Goal: Task Accomplishment & Management: Manage account settings

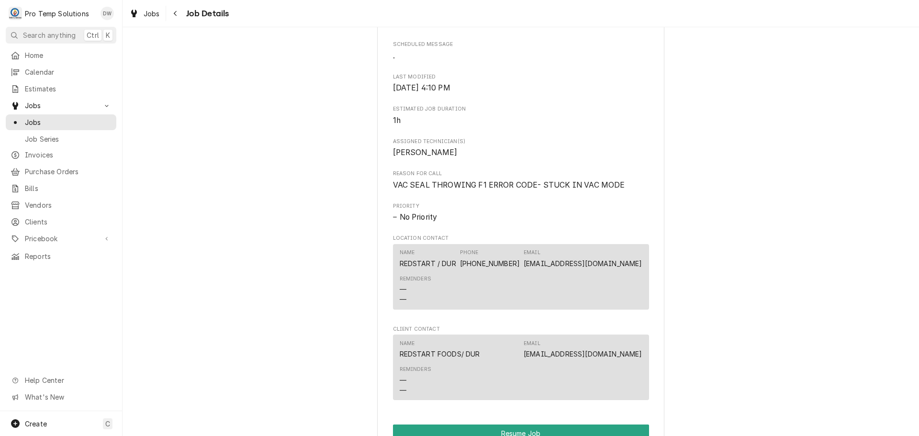
scroll to position [670, 0]
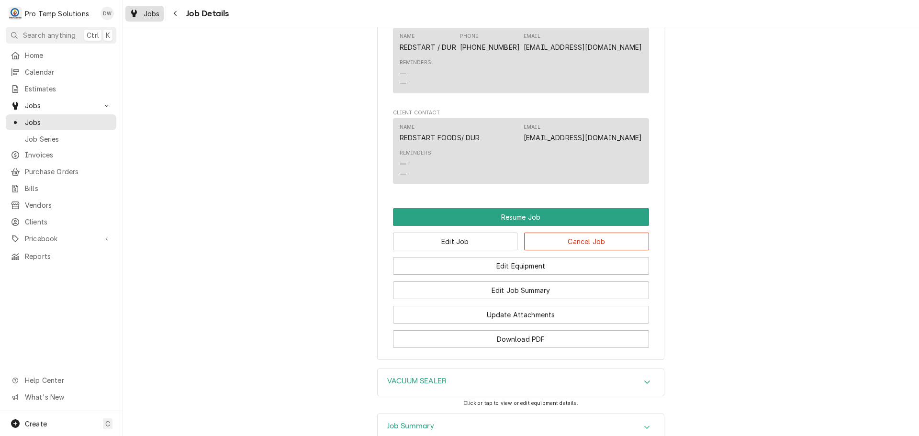
click at [146, 11] on span "Jobs" at bounding box center [152, 14] width 16 height 10
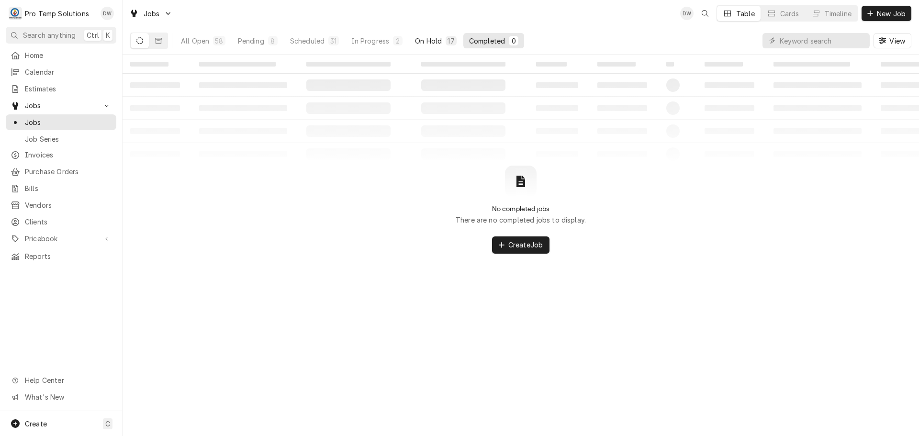
click at [430, 40] on div "On Hold" at bounding box center [428, 41] width 27 height 10
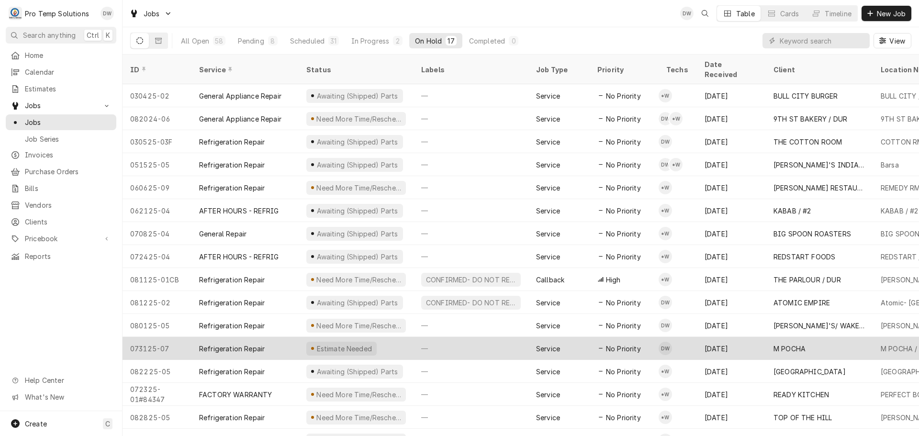
scroll to position [34, 0]
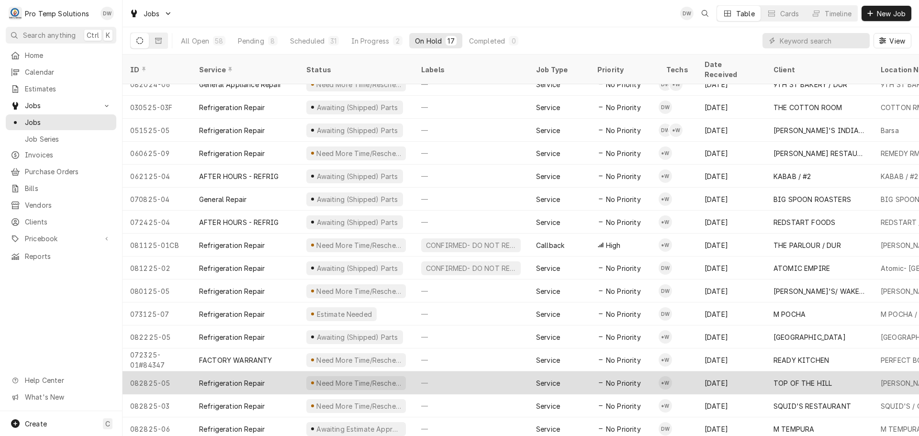
click at [488, 371] on div "—" at bounding box center [471, 382] width 115 height 23
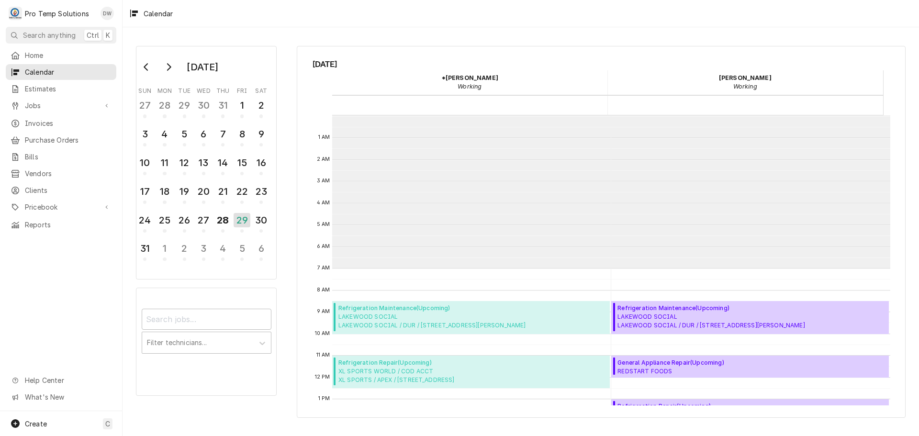
scroll to position [153, 0]
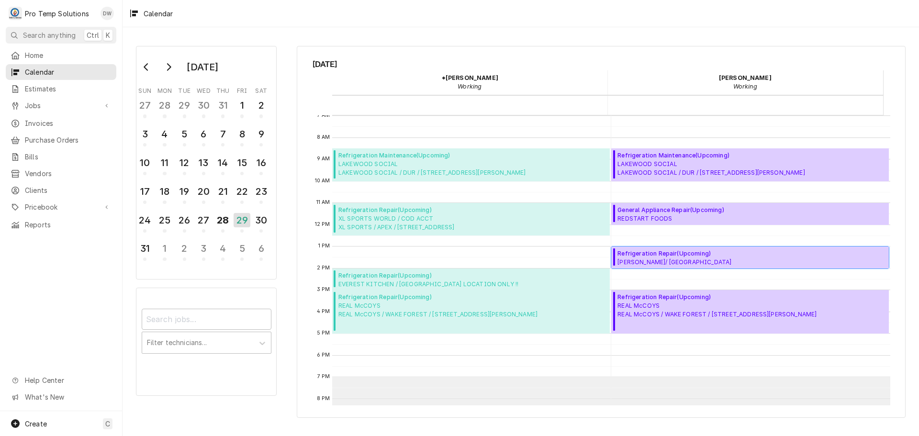
click at [668, 257] on span "Refrigeration Repair ( Upcoming )" at bounding box center [681, 253] width 128 height 9
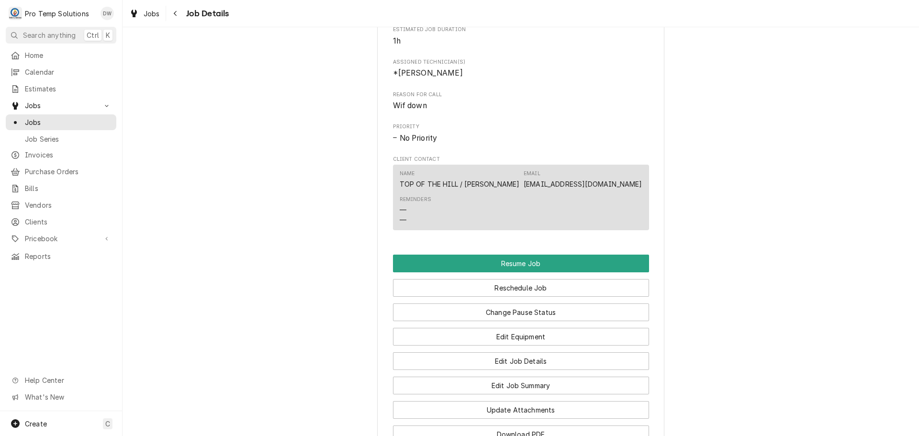
scroll to position [622, 0]
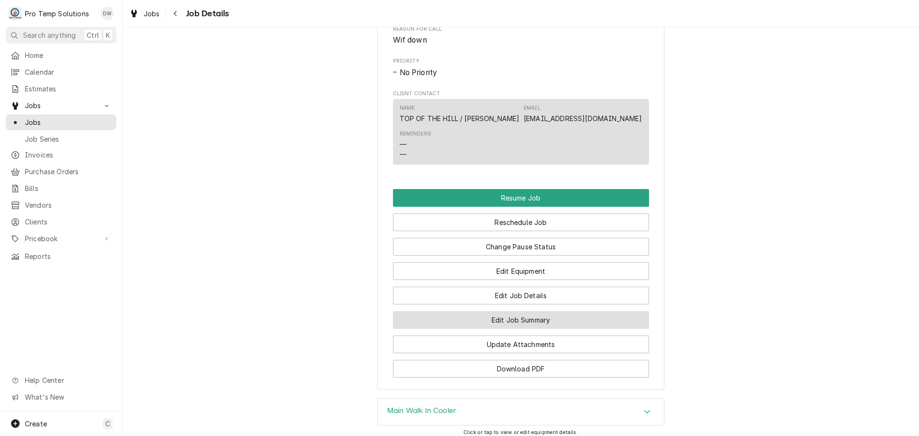
click at [522, 328] on button "Edit Job Summary" at bounding box center [521, 320] width 256 height 18
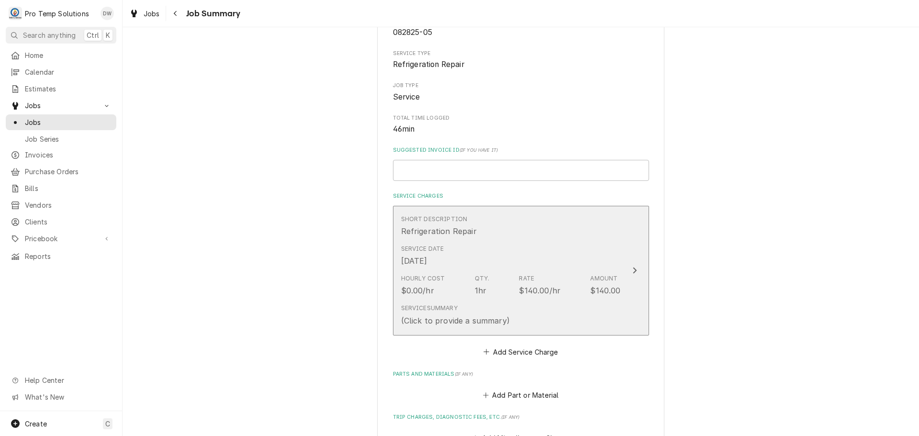
scroll to position [191, 0]
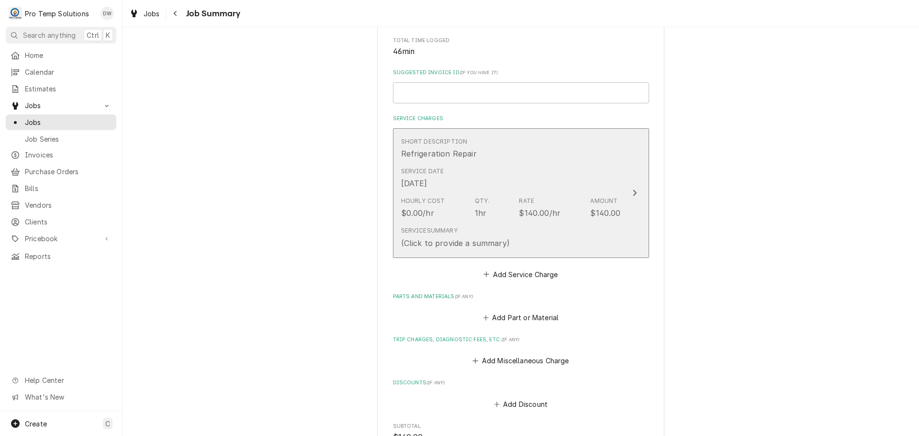
click at [632, 192] on icon "Update Line Item" at bounding box center [634, 193] width 5 height 8
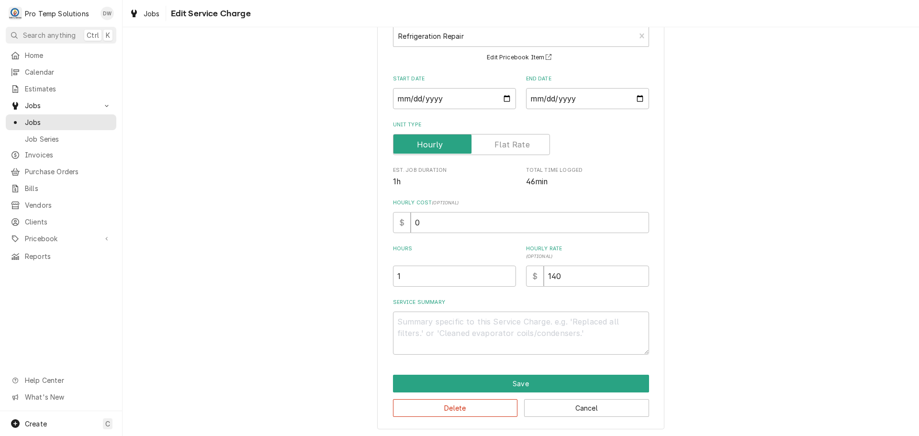
scroll to position [67, 0]
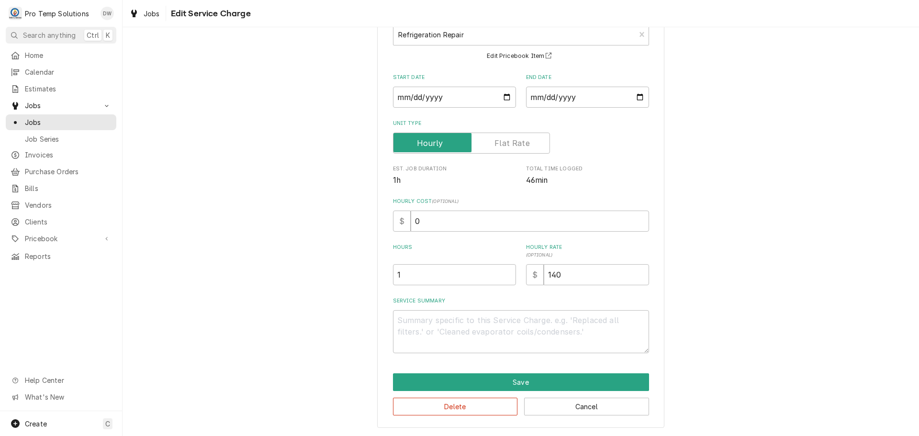
click at [407, 309] on div "Service Summary" at bounding box center [521, 325] width 256 height 56
click at [404, 316] on textarea "Service Summary" at bounding box center [521, 331] width 256 height 43
type textarea "x"
type textarea "0"
type textarea "x"
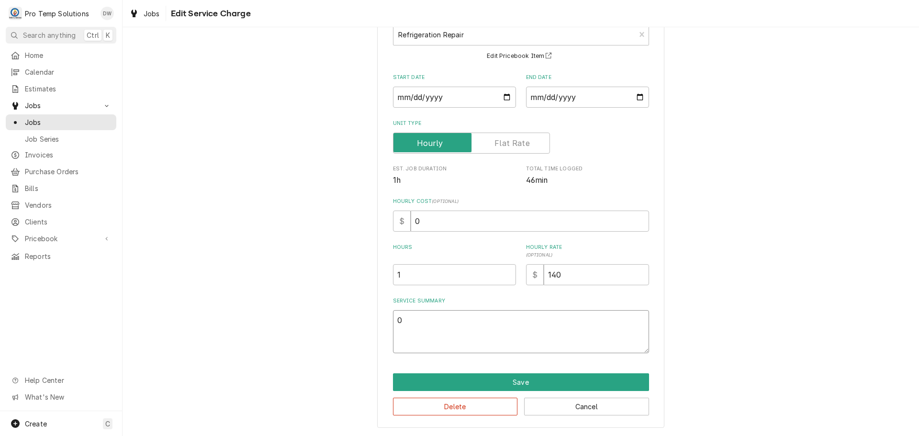
type textarea "08"
type textarea "x"
type textarea "08/"
type textarea "x"
type textarea "08/2"
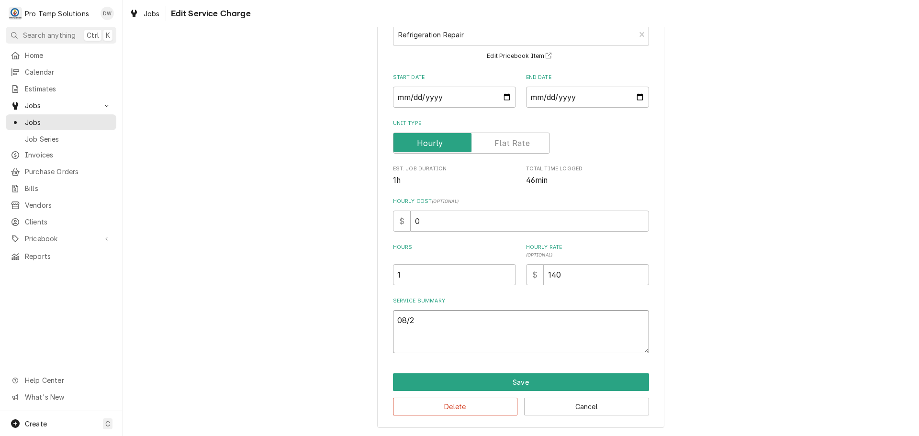
type textarea "x"
type textarea "08/28"
type textarea "x"
type textarea "08/28"
type textarea "x"
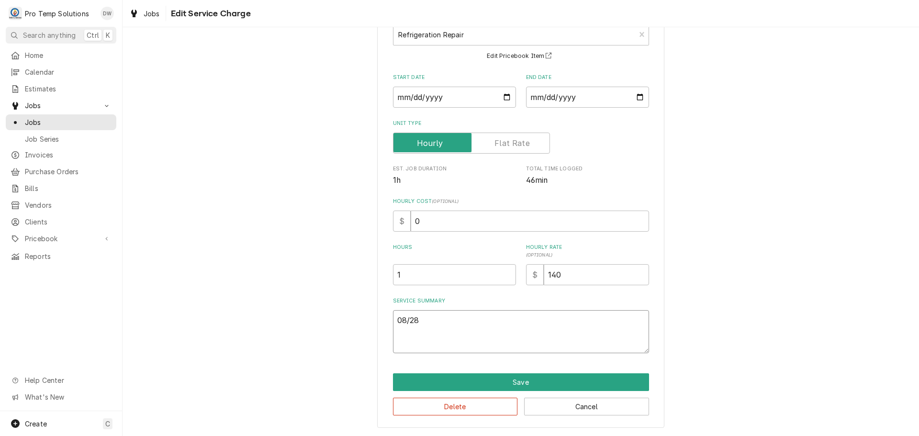
type textarea "08/28 W"
type textarea "x"
type textarea "08/28 WI"
type textarea "x"
type textarea "08/28 WIF"
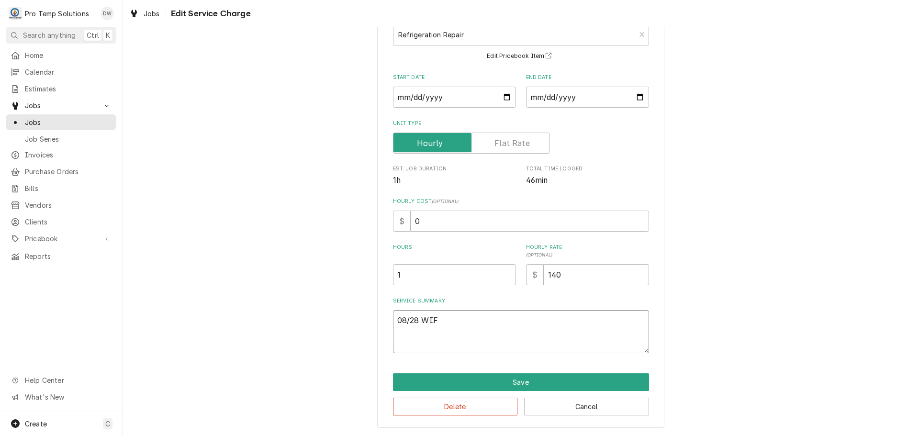
type textarea "x"
type textarea "08/28 WIF"
type textarea "x"
type textarea "08/28 WIF 1"
type textarea "x"
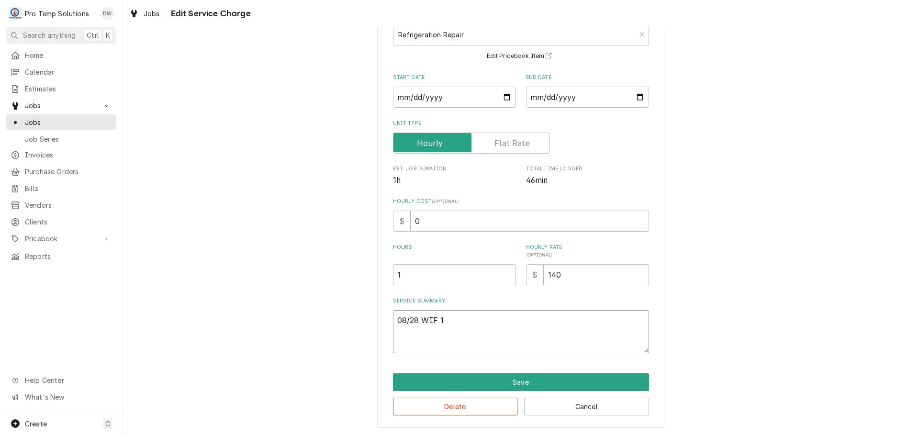
type textarea "08/28 WIF 10"
type textarea "x"
type textarea "08/28 WIF 101"
type textarea "x"
type textarea "08/28 WIF 1010"
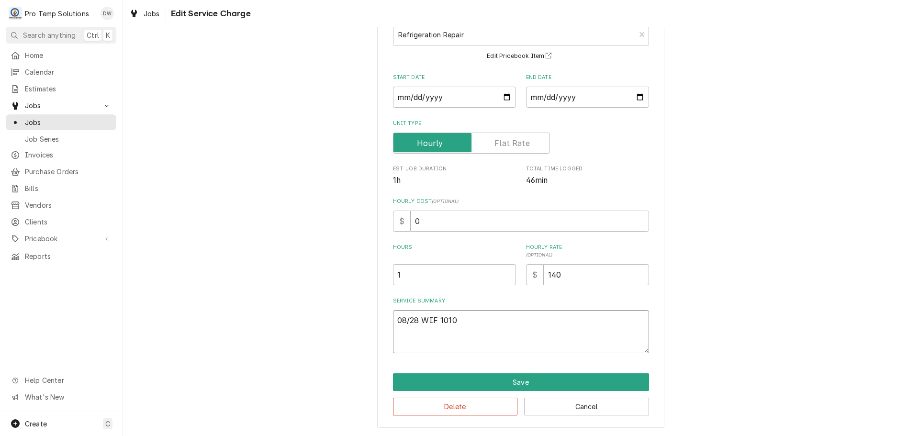
type textarea "x"
type textarea "08/28 WIF 1010-"
type textarea "x"
type textarea "08/28 WIF 1010-1"
type textarea "x"
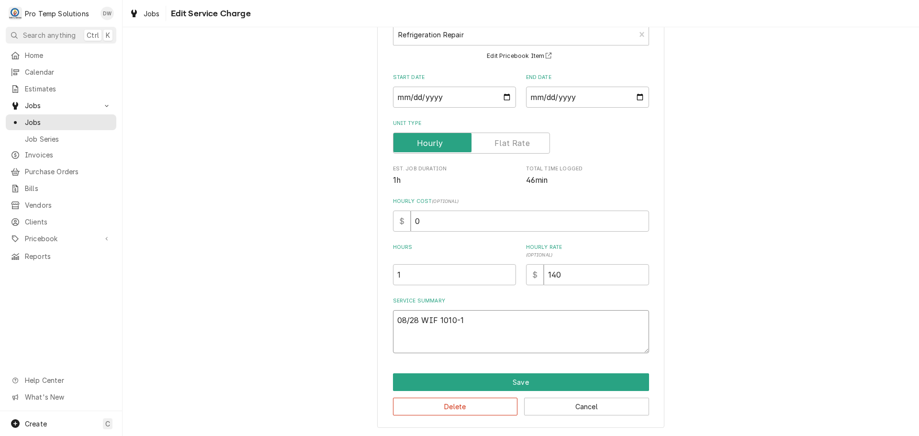
type textarea "08/28 WIF 1010-11"
type textarea "x"
type textarea "08/28 WIF 1010-110"
type textarea "x"
type textarea "08/28 WIF 1010-1100"
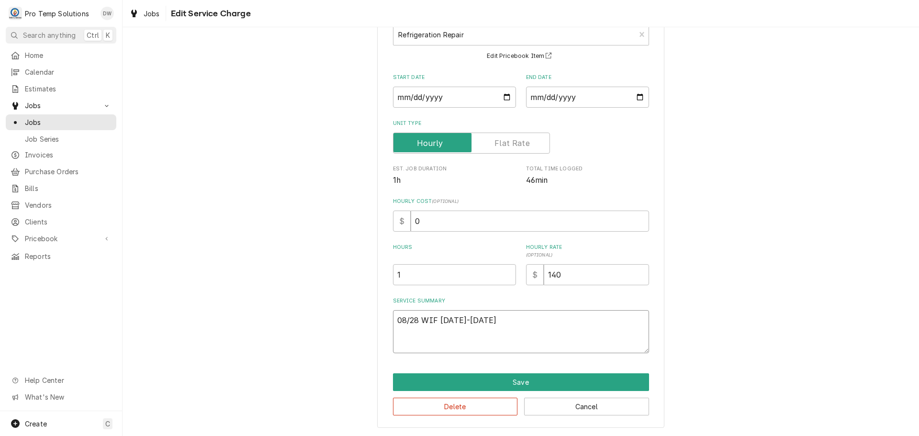
type textarea "x"
type textarea "08/28 WIF 1010-1100"
type textarea "x"
type textarea "08/28 WIF 1010-1100 K"
type textarea "x"
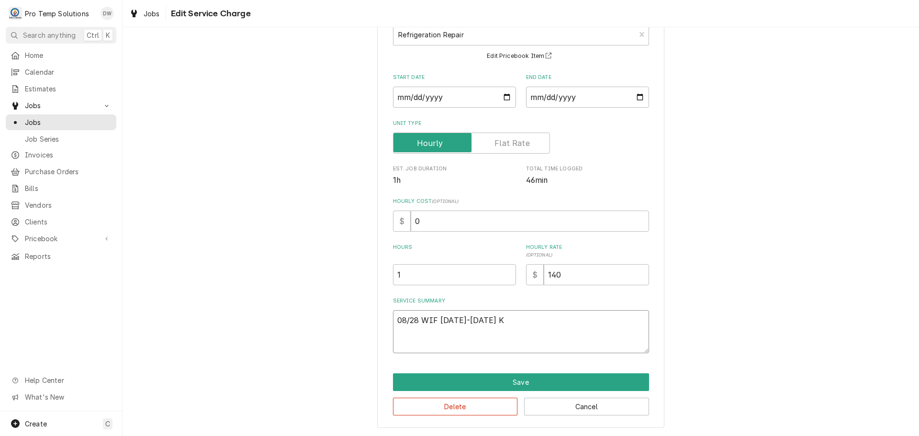
type textarea "08/28 WIF 1010-1100 KE"
type textarea "x"
type textarea "08/28 WIF 1010-1100 KEV"
type textarea "x"
type textarea "08/28 WIF 1010-1100 KEVI"
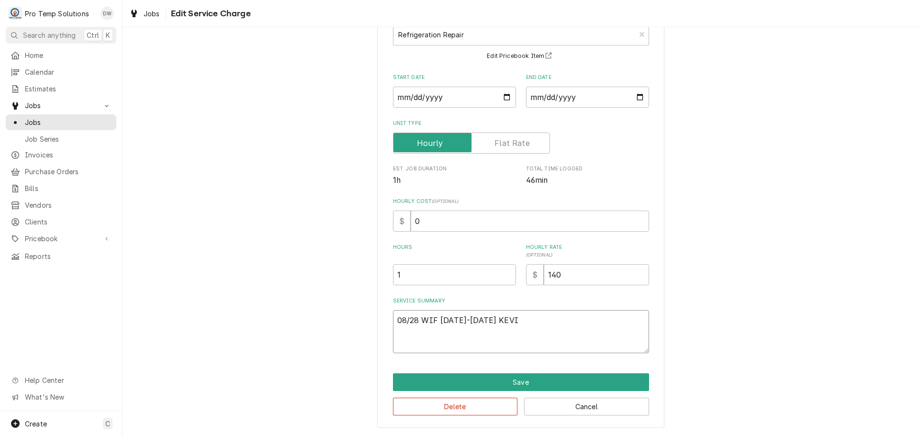
type textarea "x"
type textarea "08/28 WIF 1010-1100 KEVIN"
type textarea "x"
type textarea "08/28 WIF 1010-1100 KEVIN"
click at [399, 277] on input "1" at bounding box center [454, 274] width 123 height 21
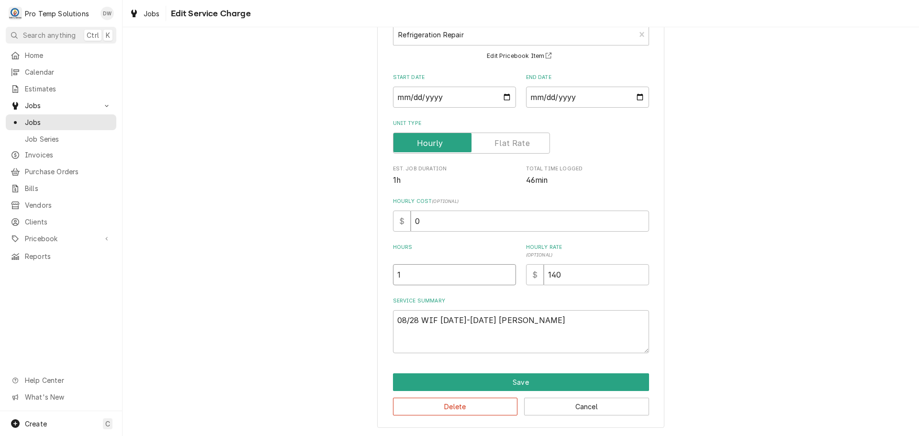
type textarea "x"
type input ".7"
type textarea "x"
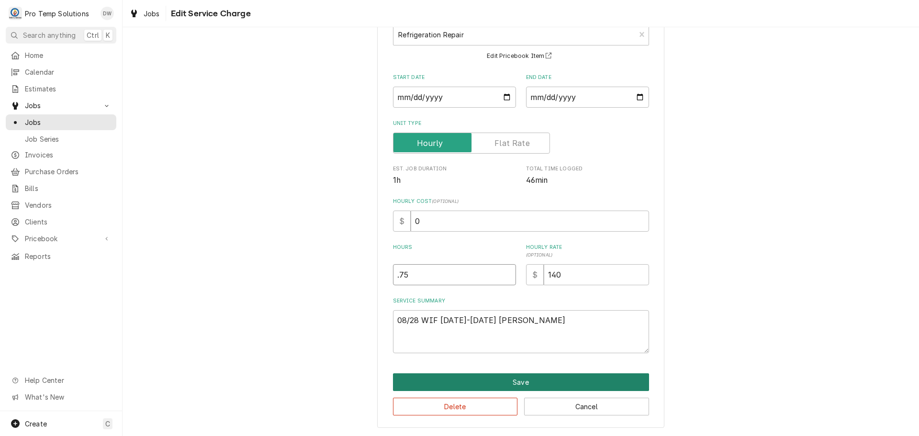
type input ".75"
click at [521, 382] on button "Save" at bounding box center [521, 382] width 256 height 18
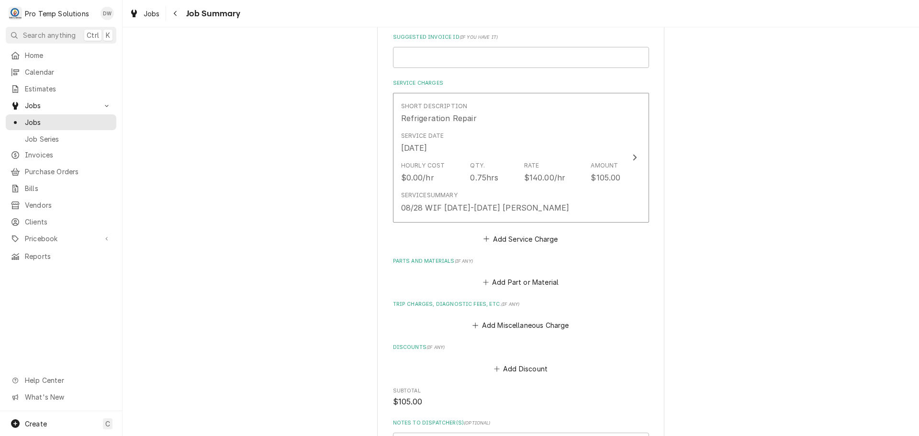
scroll to position [431, 0]
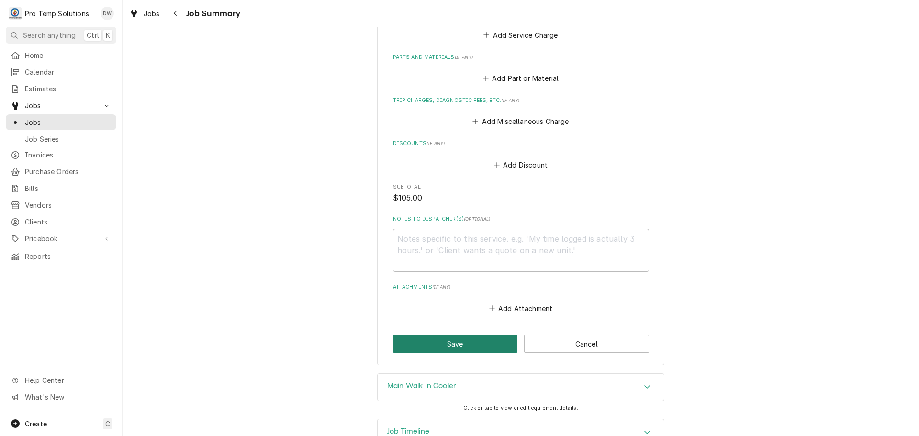
click at [458, 344] on button "Save" at bounding box center [455, 344] width 125 height 18
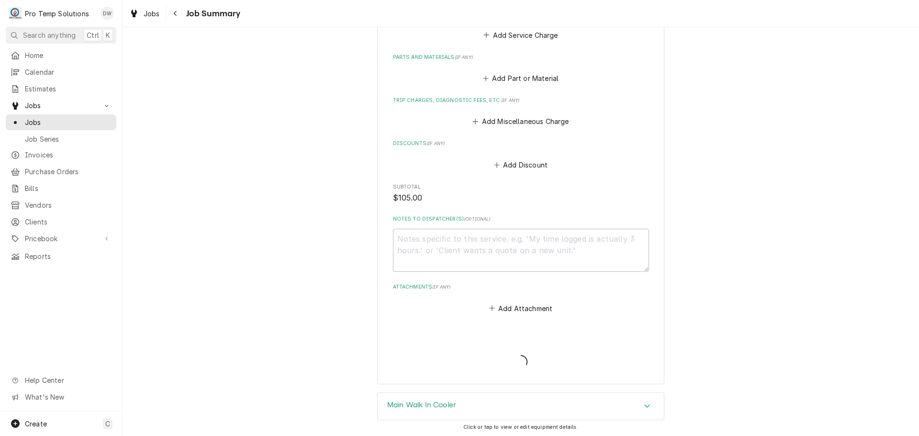
type textarea "x"
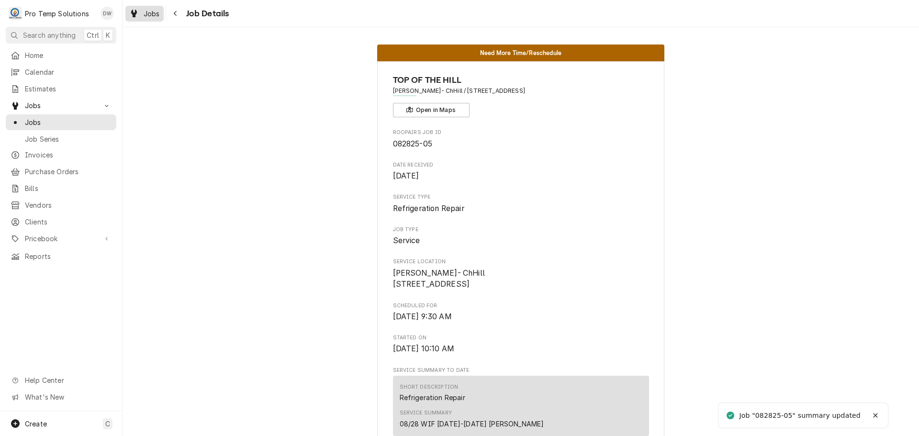
click at [149, 14] on span "Jobs" at bounding box center [152, 14] width 16 height 10
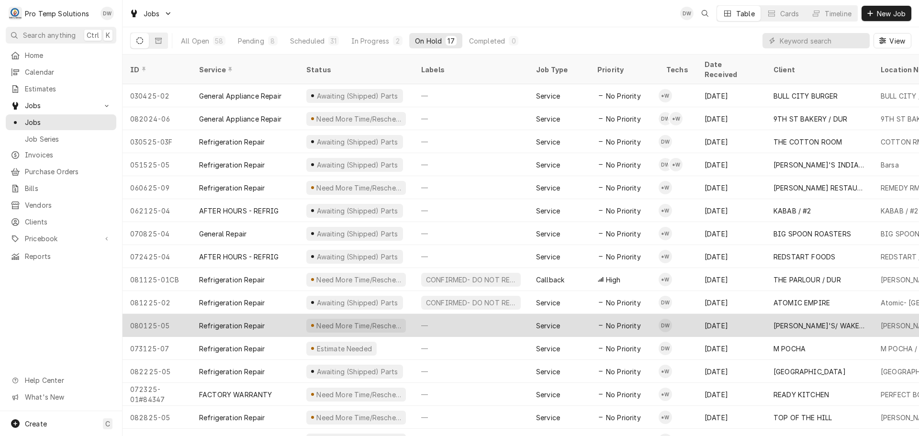
scroll to position [34, 0]
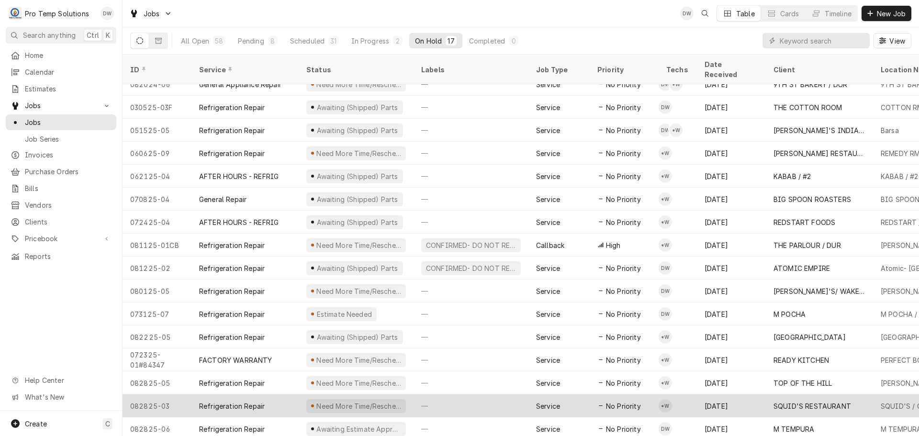
click at [487, 399] on div "—" at bounding box center [471, 405] width 115 height 23
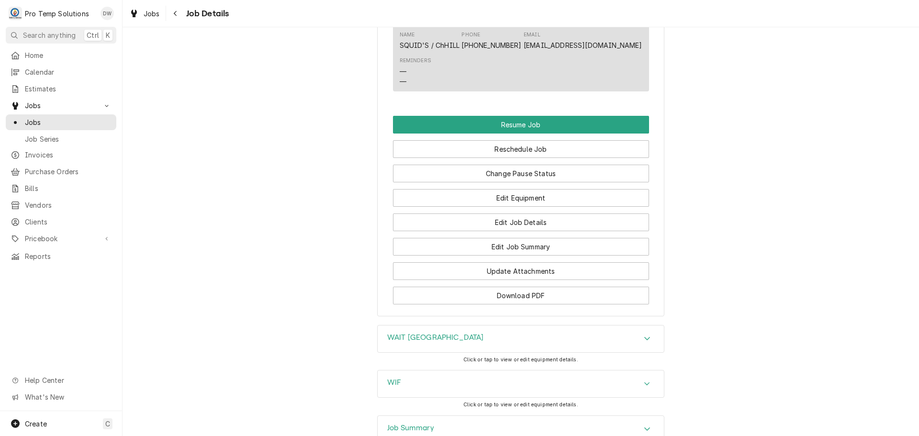
scroll to position [862, 0]
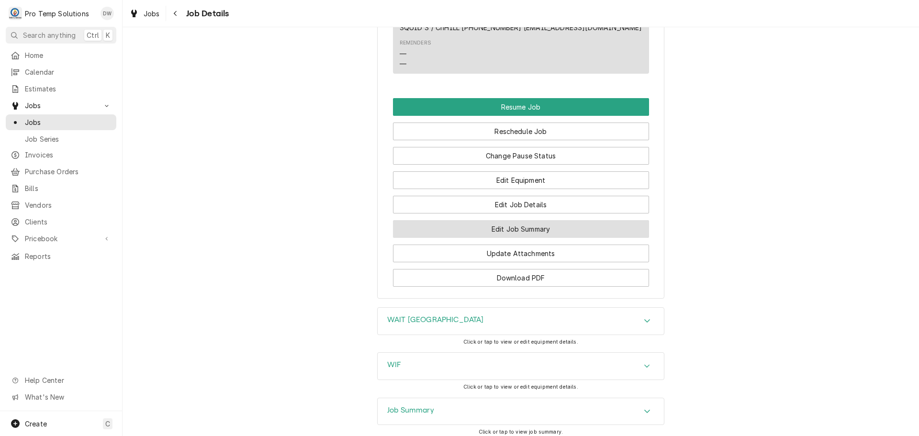
click at [513, 238] on button "Edit Job Summary" at bounding box center [521, 229] width 256 height 18
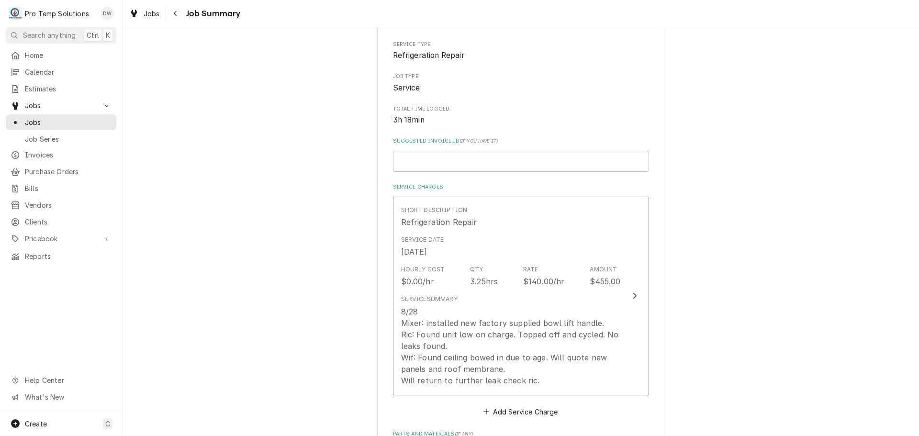
scroll to position [144, 0]
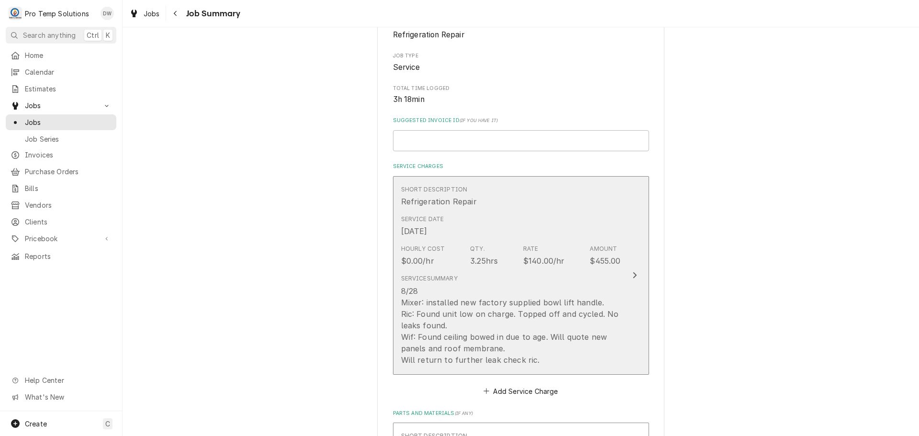
click at [632, 276] on icon "Update Line Item" at bounding box center [634, 275] width 5 height 8
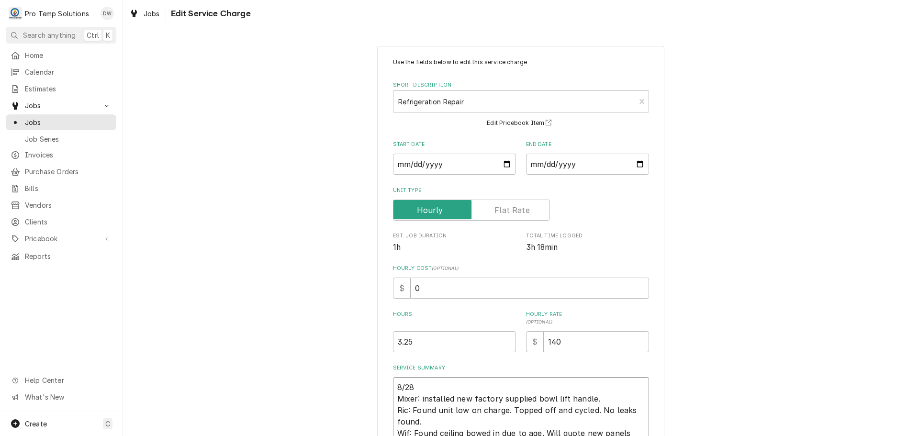
click at [433, 384] on textarea "8/28 Mixer: installed new factory supplied bowl lift handle. Ric: Found unit lo…" at bounding box center [521, 421] width 256 height 89
type textarea "x"
type textarea "8/28 Mixer: installed new factory supplied bowl lift handle. Ric: Found unit lo…"
type textarea "x"
type textarea "8/28 R Mixer: installed new factory supplied bowl lift handle. Ric: Found unit …"
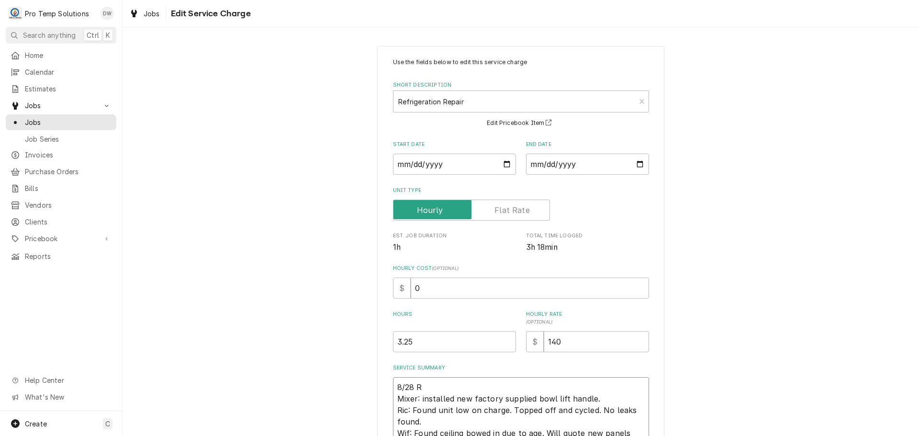
type textarea "x"
type textarea "8/28 RI Mixer: installed new factory supplied bowl lift handle. Ric: Found unit…"
type textarea "x"
type textarea "8/28 RIC Mixer: installed new factory supplied bowl lift handle. Ric: Found uni…"
type textarea "x"
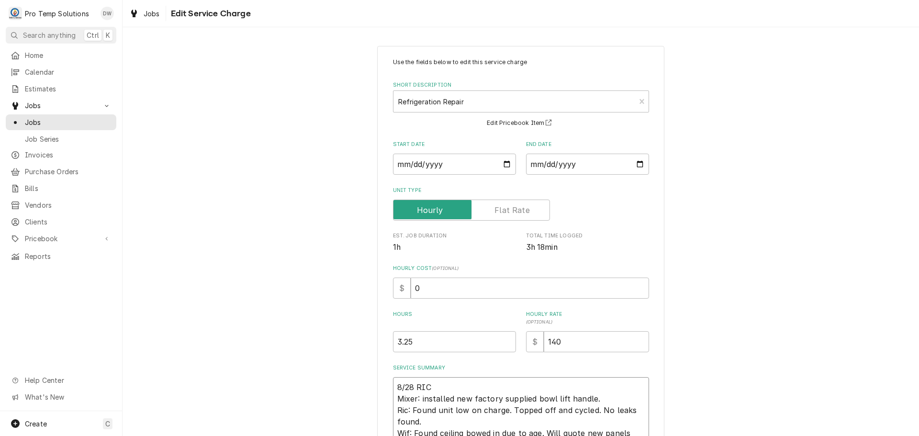
type textarea "8/28 RIC/ Mixer: installed new factory supplied bowl lift handle. Ric: Found un…"
type textarea "x"
type textarea "8/28 RIC/ Mixer: installed new factory supplied bowl lift handle. Ric: Found un…"
type textarea "x"
type textarea "8/28 RIC/ M Mixer: installed new factory supplied bowl lift handle. Ric: Found …"
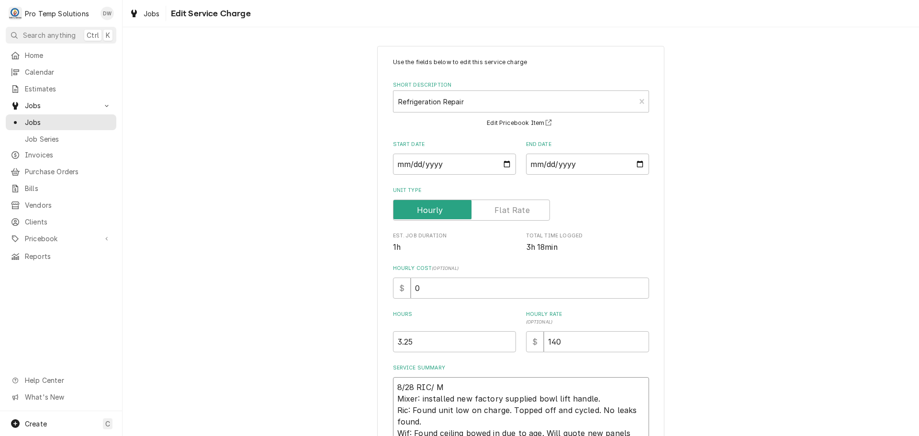
type textarea "x"
type textarea "8/28 RIC/ MI Mixer: installed new factory supplied bowl lift handle. Ric: Found…"
type textarea "x"
type textarea "8/28 RIC/ MIX Mixer: installed new factory supplied bowl lift handle. Ric: Foun…"
type textarea "x"
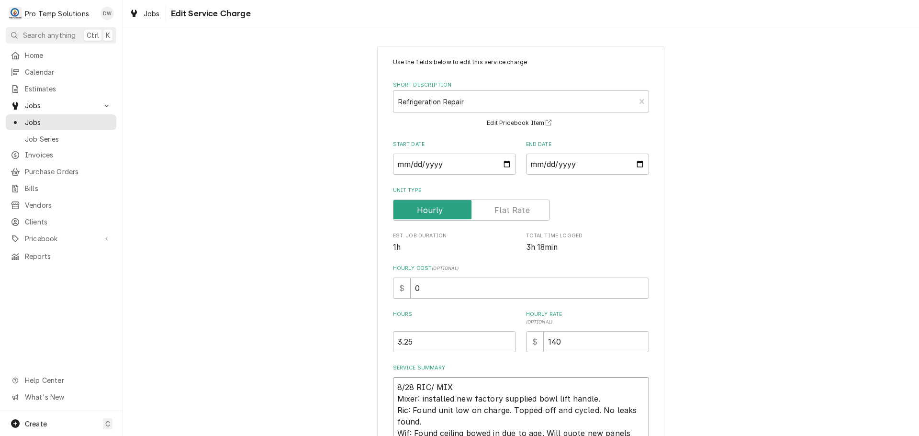
type textarea "8/28 RIC/ MIXE Mixer: installed new factory supplied bowl lift handle. Ric: Fou…"
type textarea "x"
type textarea "8/28 RIC/ MIXER Mixer: installed new factory supplied bowl lift handle. Ric: Fo…"
type textarea "x"
type textarea "8/28 RIC/ MIXER Mixer: installed new factory supplied bowl lift handle. Ric: Fo…"
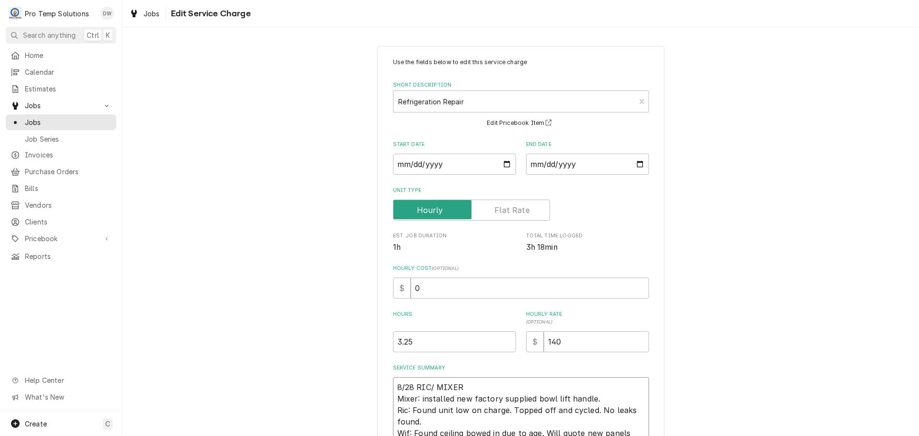
type textarea "x"
type textarea "8/28 RIC/ MIXER / Mixer: installed new factory supplied bowl lift handle. Ric: …"
type textarea "x"
type textarea "8/28 RIC/ MIXER / Mixer: installed new factory supplied bowl lift handle. Ric: …"
type textarea "x"
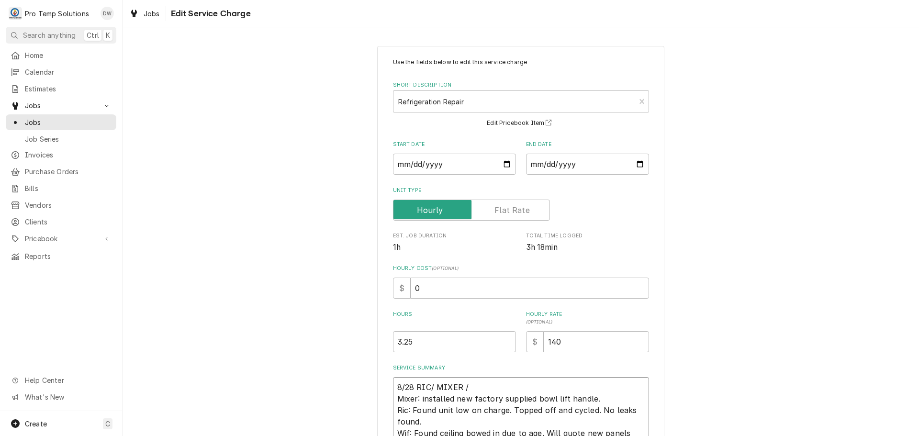
type textarea "8/28 RIC/ MIXER / W Mixer: installed new factory supplied bowl lift handle. Ric…"
type textarea "x"
type textarea "8/28 RIC/ MIXER / WI Mixer: installed new factory supplied bowl lift handle. Ri…"
type textarea "x"
type textarea "8/28 RIC/ MIXER / WIF Mixer: installed new factory supplied bowl lift handle. R…"
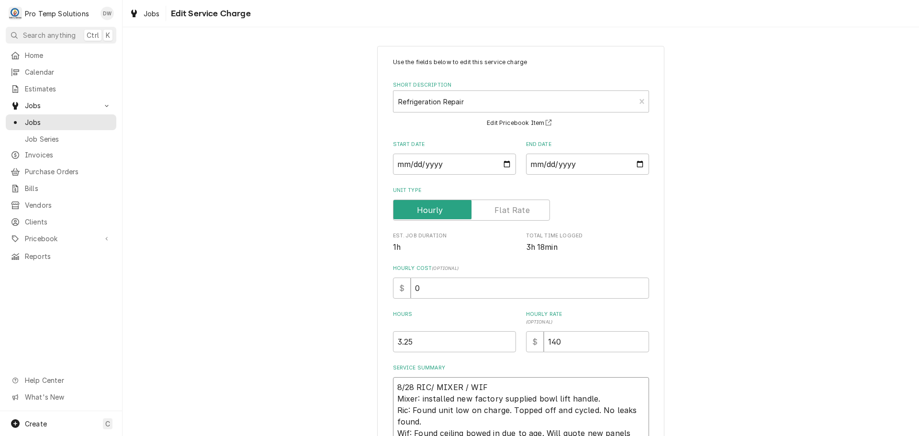
type textarea "x"
type textarea "8/28 RIC/ MIXER / WIF Mixer: installed new factory supplied bowl lift handle. R…"
type textarea "x"
type textarea "8/28 RIC/ MIXER / WIF 1 Mixer: installed new factory supplied bowl lift handle.…"
type textarea "x"
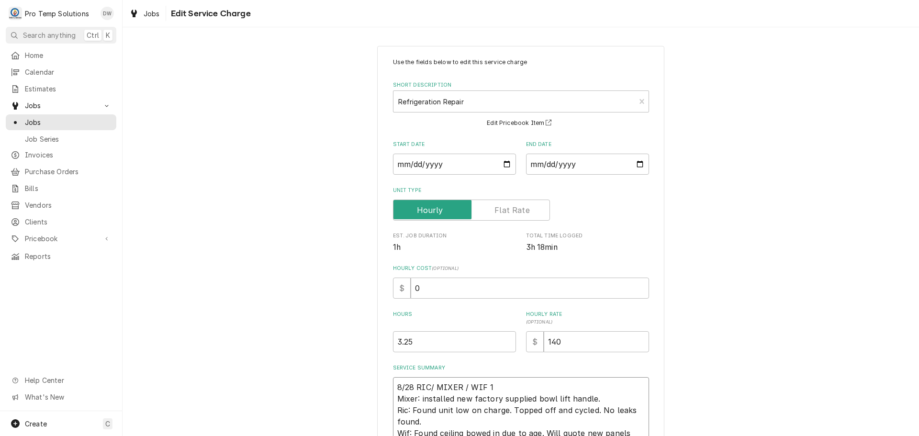
type textarea "8/28 RIC/ MIXER / WIF 11 Mixer: installed new factory supplied bowl lift handle…"
type textarea "x"
type textarea "8/28 RIC/ MIXER / WIF 112 Mixer: installed new factory supplied bowl lift handl…"
type textarea "x"
type textarea "8/28 RIC/ MIXER / WIF 1120 Mixer: installed new factory supplied bowl lift hand…"
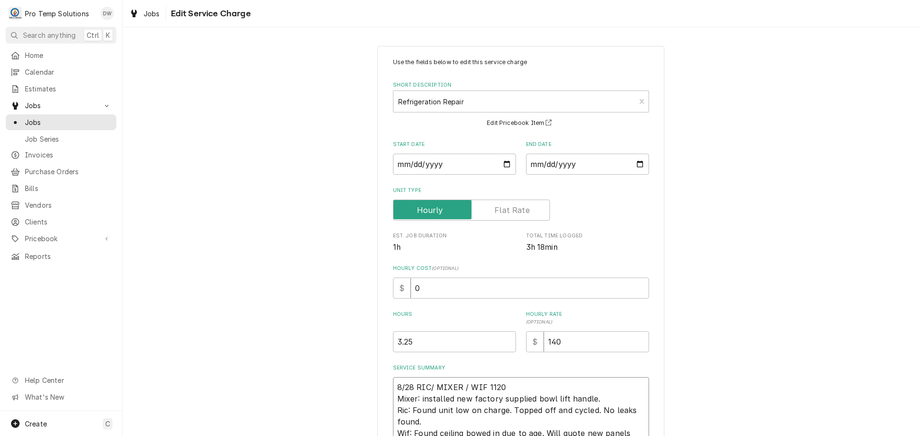
type textarea "x"
type textarea "8/28 RIC/ MIXER / WIF 1120- Mixer: installed new factory supplied bowl lift han…"
type textarea "x"
type textarea "8/28 RIC/ MIXER / WIF 1120-2 Mixer: installed new factory supplied bowl lift ha…"
type textarea "x"
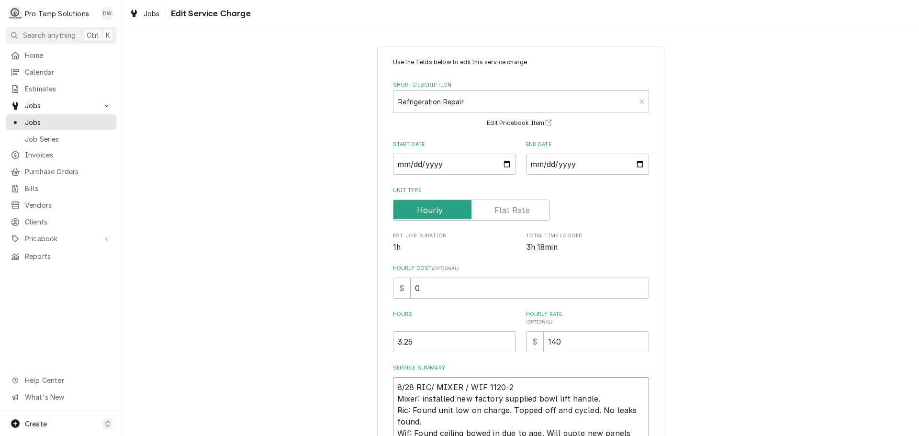
type textarea "8/28 RIC/ MIXER / WIF 1120-23 Mixer: installed new factory supplied bowl lift h…"
type textarea "x"
type textarea "8/28 RIC/ MIXER / WIF 1120-235 Mixer: installed new factory supplied bowl lift …"
type textarea "x"
type textarea "8/28 RIC/ MIXER / WIF 1120-235 Mixer: installed new factory supplied bowl lift …"
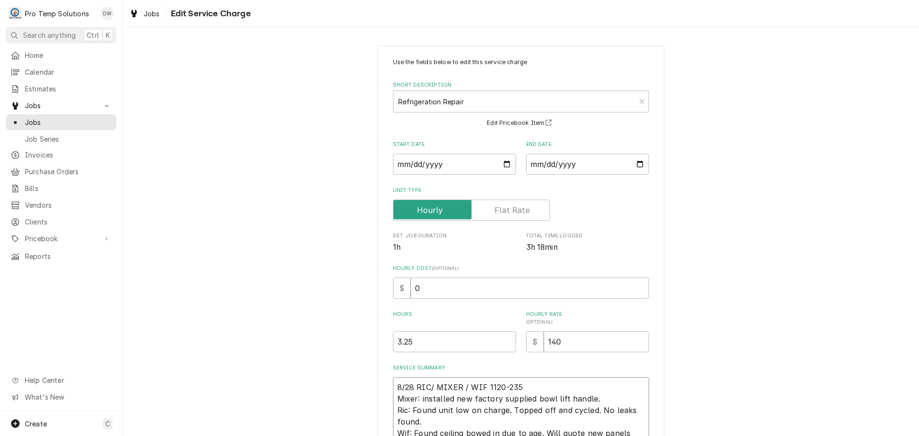
type textarea "x"
type textarea "8/28 RIC/ MIXER / WIF 1120-235 K Mixer: installed new factory supplied bowl lif…"
type textarea "x"
type textarea "8/28 RIC/ MIXER / WIF 1120-235 KE Mixer: installed new factory supplied bowl li…"
type textarea "x"
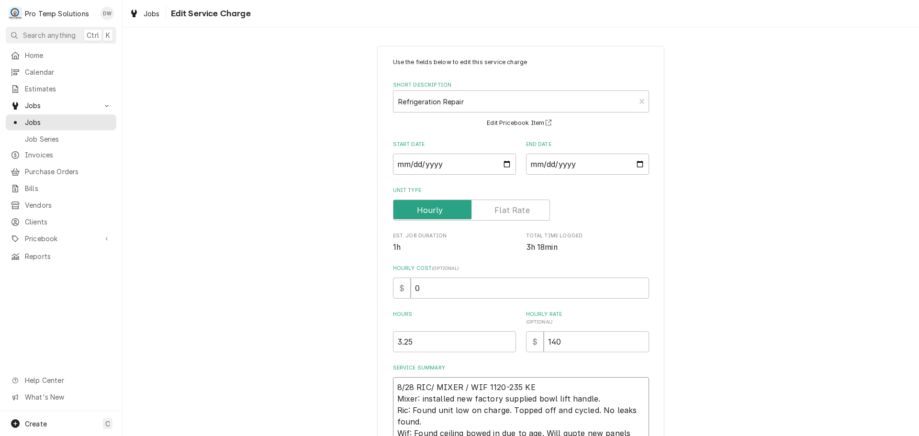
type textarea "8/28 RIC/ MIXER / WIF 1120-235 KEV Mixer: installed new factory supplied bowl l…"
type textarea "x"
type textarea "8/28 RIC/ MIXER / WIF 1120-235 KEVI Mixer: installed new factory supplied bowl …"
type textarea "x"
type textarea "8/28 RIC/ MIXER / WIF 1120-235 KEVIN Mixer: installed new factory supplied bowl…"
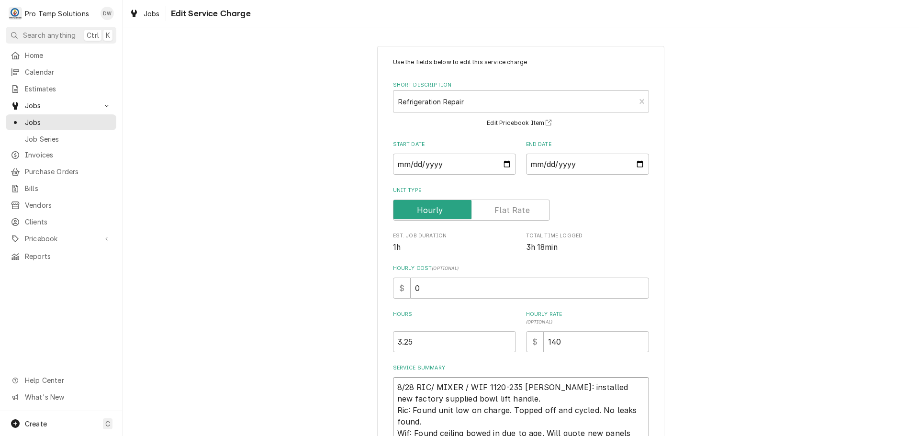
type textarea "x"
type textarea "8/28 RIC/ MIXER / WIF 1120-235 KEVIN Mixer: installed new factory supplied bowl…"
type textarea "x"
type textarea "8/28 RIC/ MIXER / WIF 1120-235 KEVIN ( Mixer: installed new factory supplied bo…"
type textarea "x"
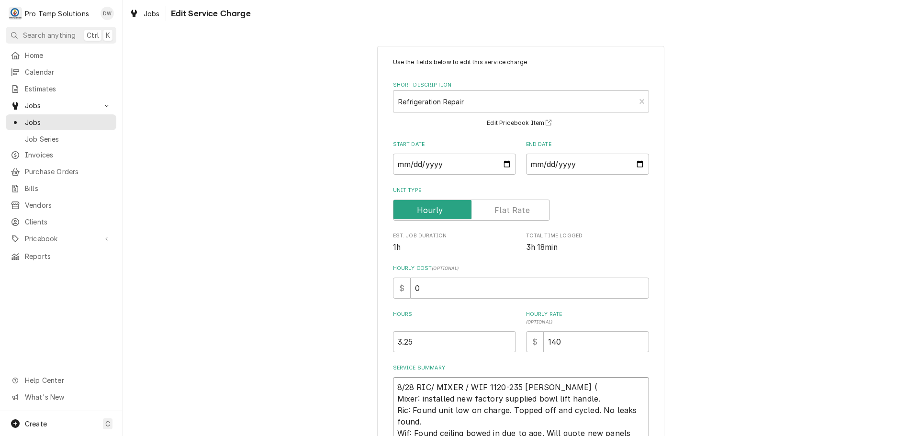
type textarea "8/28 RIC/ MIXER / WIF 1120-235 KEVIN (1 Mixer: installed new factory supplied b…"
type textarea "x"
type textarea "8/28 RIC/ MIXER / WIF 1120-235 KEVIN (11 Mixer: installed new factory supplied …"
type textarea "x"
type textarea "8/28 RIC/ MIXER / WIF 1120-235 KEVIN (112 Mixer: installed new factory supplied…"
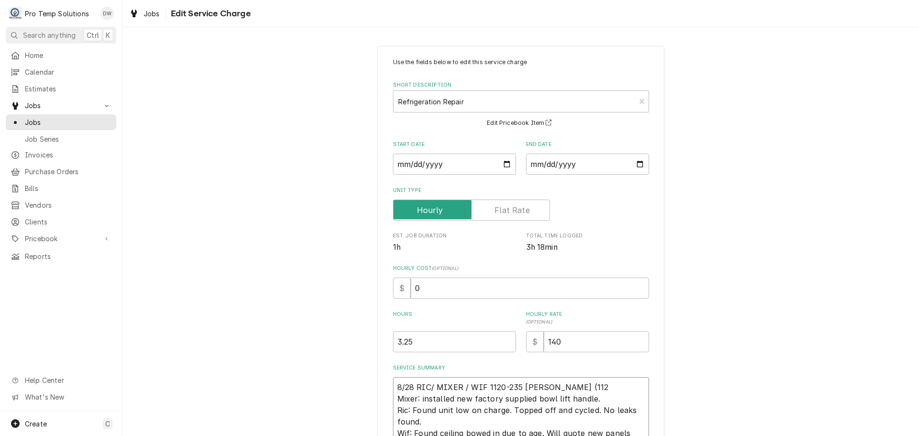
type textarea "x"
type textarea "8/28 RIC/ MIXER / WIF 1120-235 KEVIN (1120 Mixer: installed new factory supplie…"
type textarea "x"
type textarea "8/28 RIC/ MIXER / WIF 1120-235 KEVIN (1120- Mixer: installed new factory suppli…"
type textarea "x"
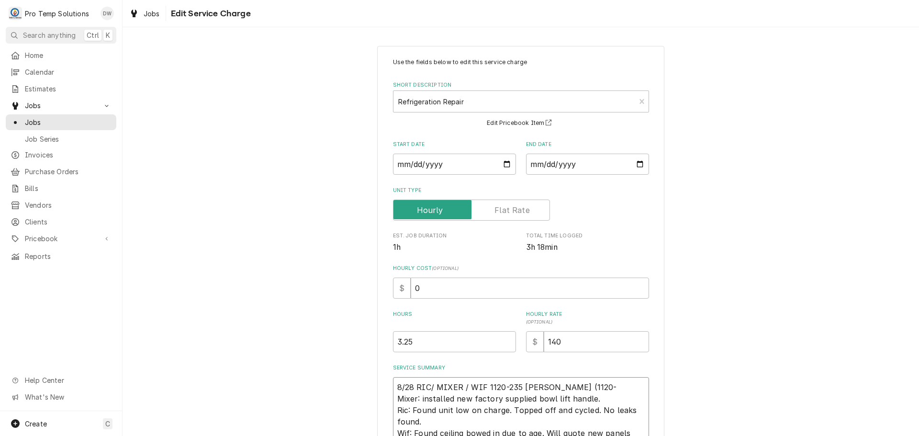
type textarea "8/28 RIC/ MIXER / WIF 1120-235 KEVIN (1120-3 Mixer: installed new factory suppl…"
type textarea "x"
type textarea "8/28 RIC/ MIXER / WIF 1120-235 KEVIN (1120-30 Mixer: installed new factory supp…"
type textarea "x"
type textarea "8/28 RIC/ MIXER / WIF 1120-235 KEVIN (1120-300 Mixer: installed new factory sup…"
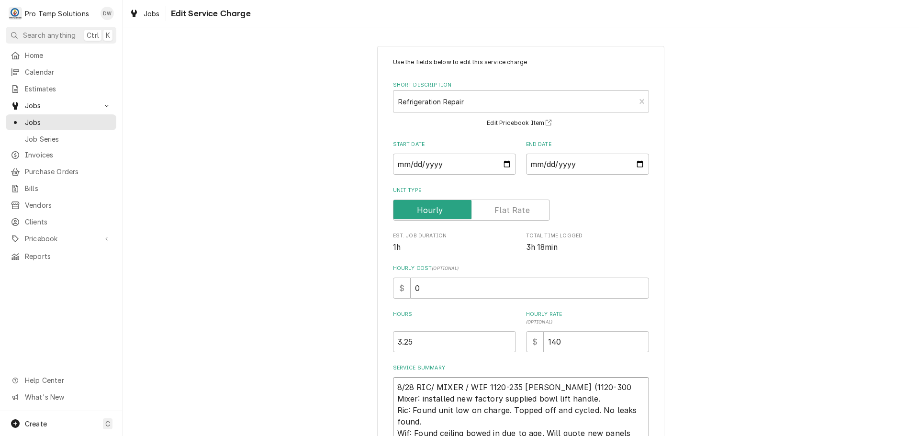
type textarea "x"
type textarea "8/28 RIC/ MIXER / WIF 1120-235 KEVIN (1120-300p Mixer: installed new factory su…"
type textarea "x"
type textarea "8/28 RIC/ MIXER / WIF 1120-235 KEVIN (1120-300p? Mixer: installed new factory s…"
type textarea "x"
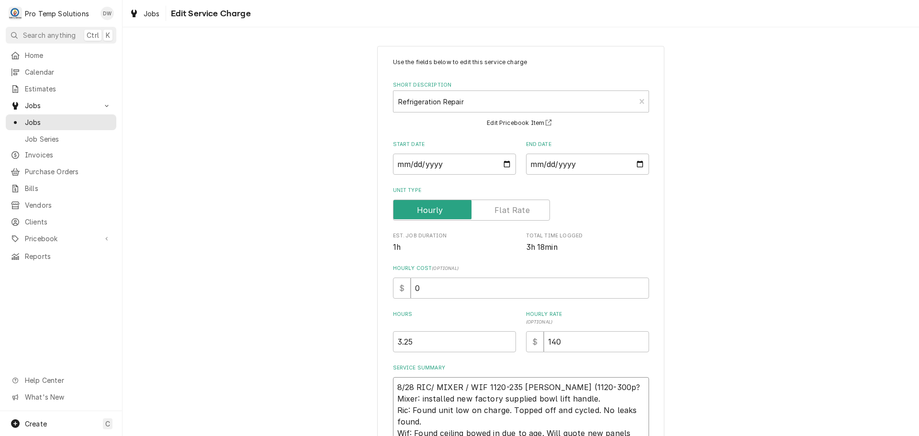
type textarea "8/28 RIC/ MIXER / WIF 1120-235 KEVIN (1120-300p?) Mixer: installed new factory …"
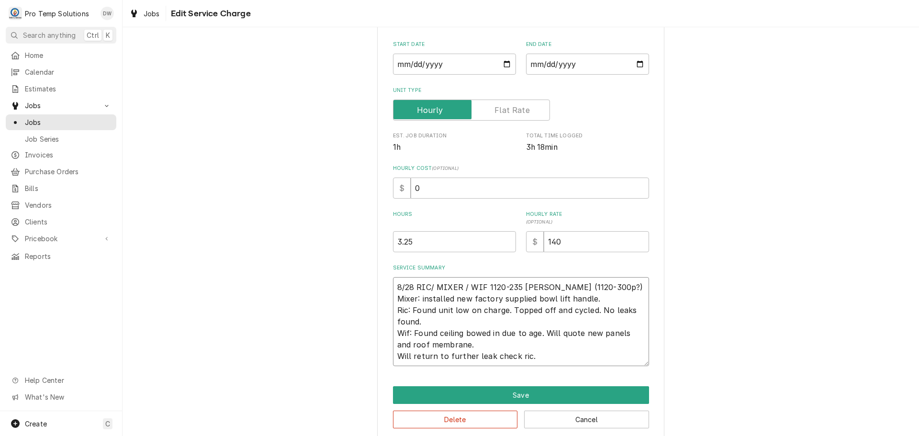
scroll to position [113, 0]
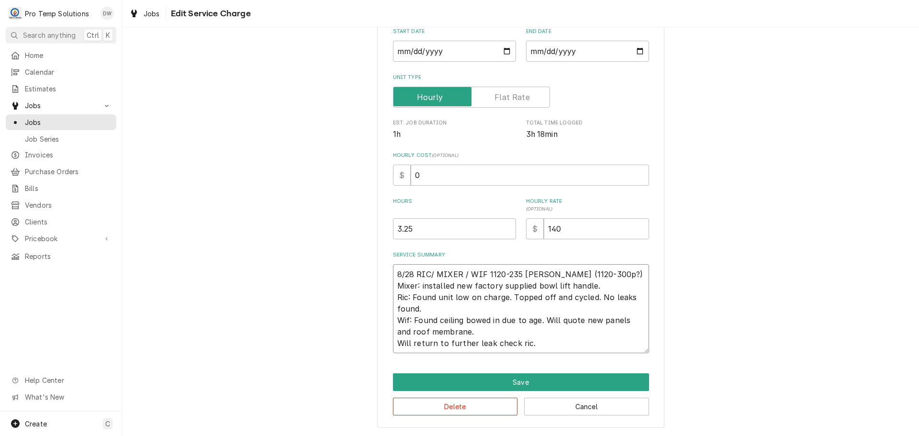
click at [431, 305] on textarea "8/28 RIC/ MIXER / WIF 1120-235 KEVIN (1120-300p?) Mixer: installed new factory …" at bounding box center [521, 308] width 256 height 89
type textarea "x"
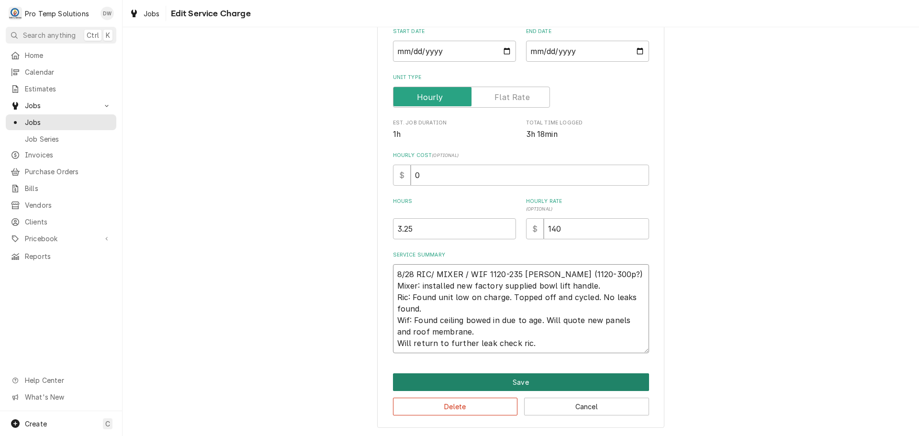
type textarea "8/28 RIC/ MIXER / WIF 1120-235 KEVIN (1120-300p?) Mixer: installed new factory …"
click at [508, 382] on button "Save" at bounding box center [521, 382] width 256 height 18
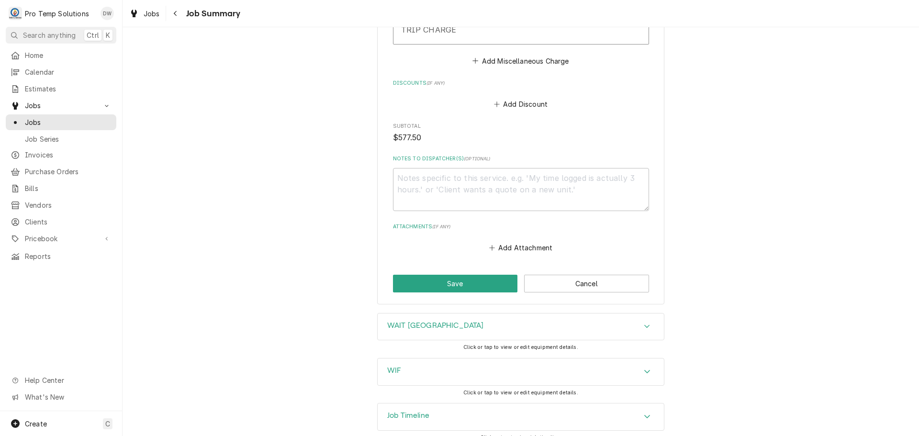
scroll to position [812, 0]
click at [459, 274] on button "Save" at bounding box center [455, 283] width 125 height 18
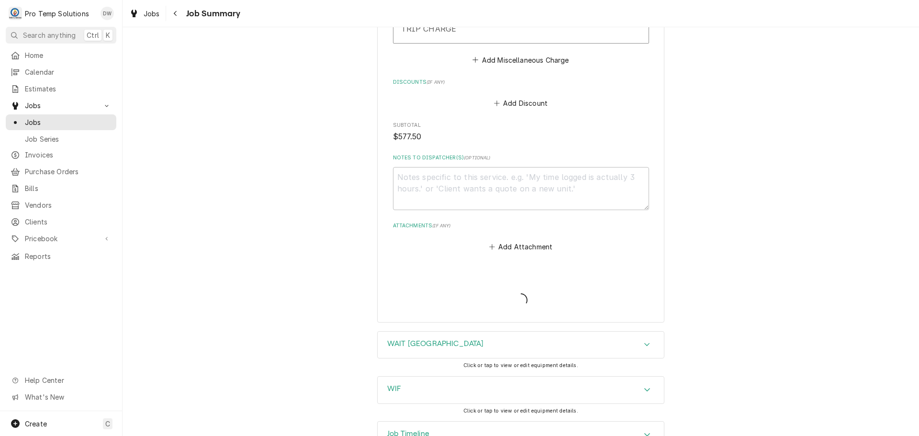
type textarea "x"
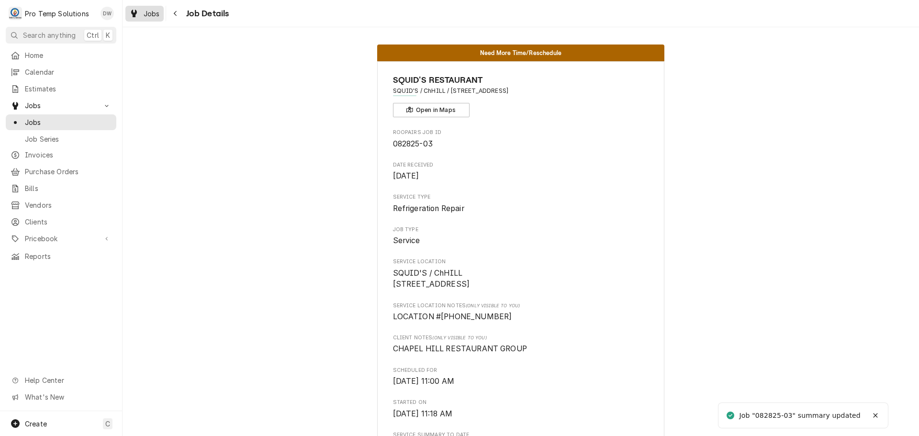
click at [149, 10] on span "Jobs" at bounding box center [152, 14] width 16 height 10
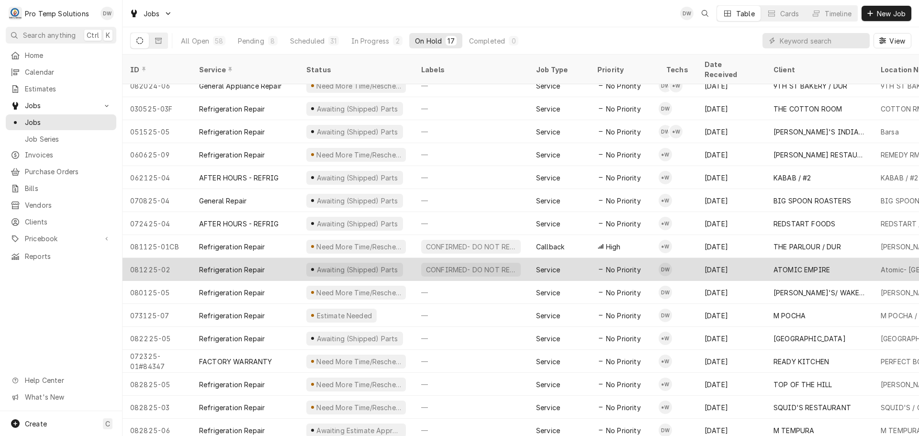
scroll to position [34, 0]
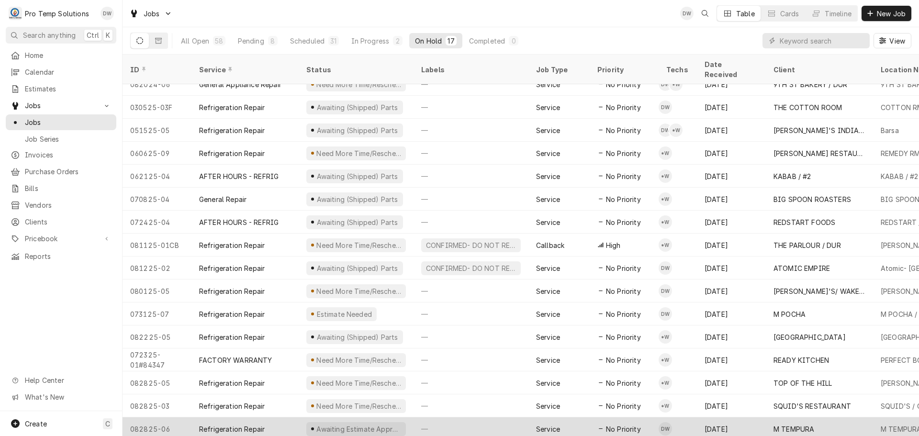
click at [487, 420] on div "—" at bounding box center [471, 428] width 115 height 23
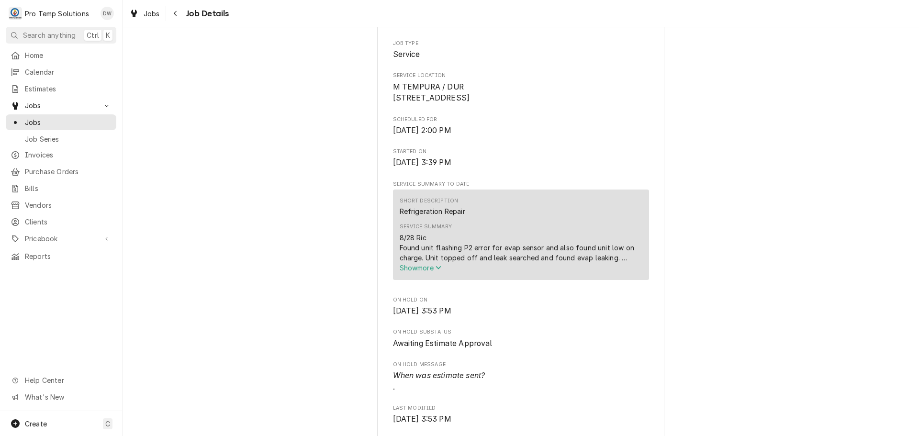
scroll to position [191, 0]
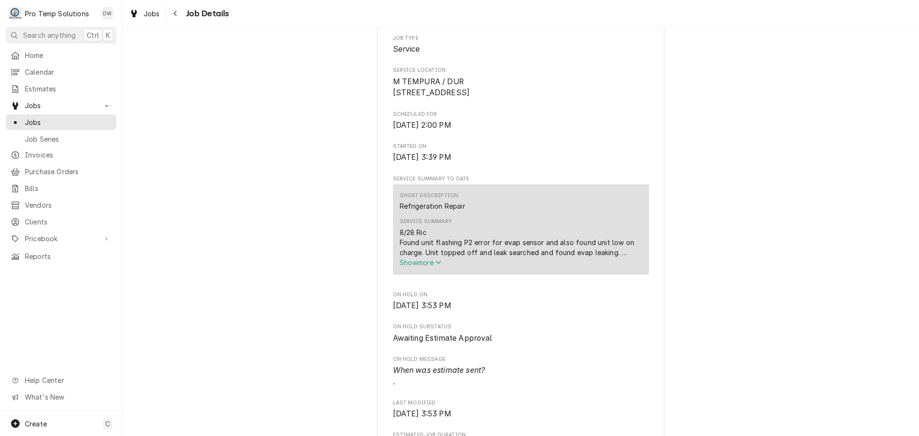
click at [424, 267] on span "Show more" at bounding box center [421, 262] width 42 height 8
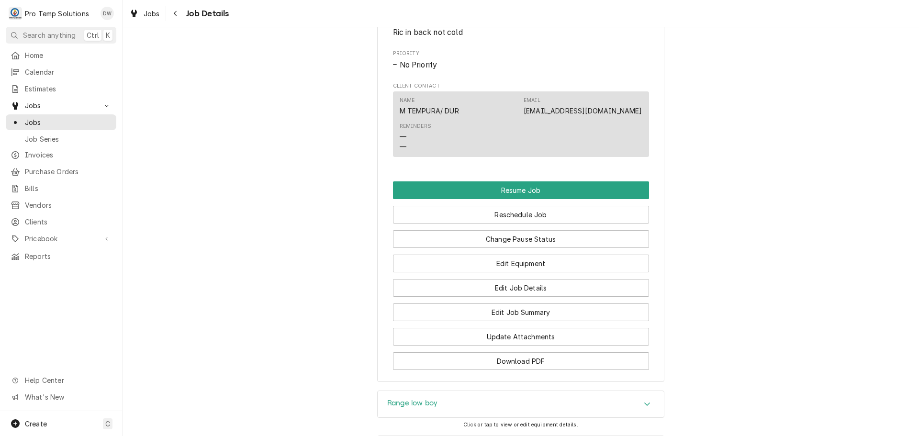
scroll to position [718, 0]
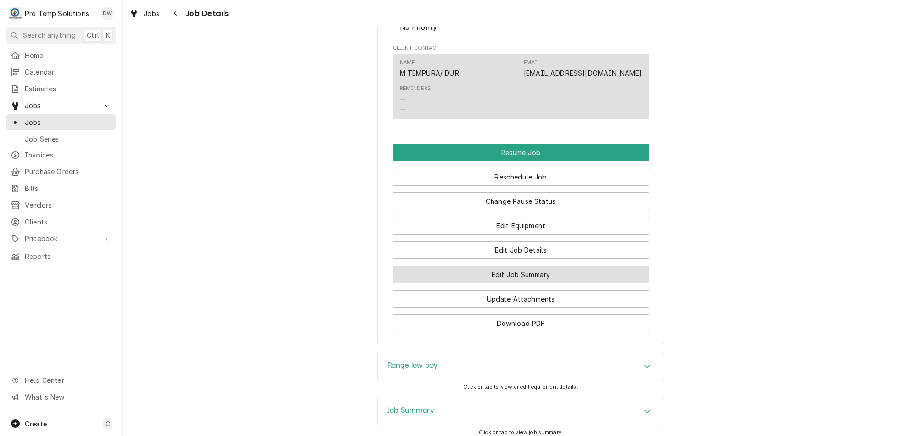
click at [509, 283] on button "Edit Job Summary" at bounding box center [521, 275] width 256 height 18
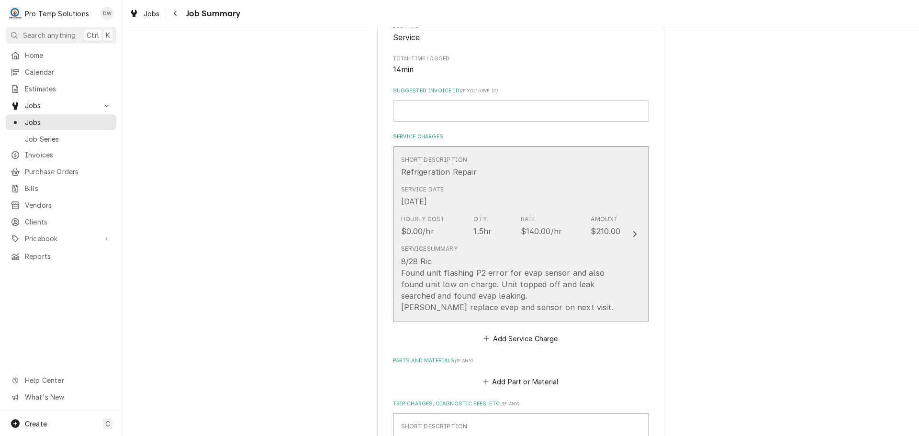
scroll to position [191, 0]
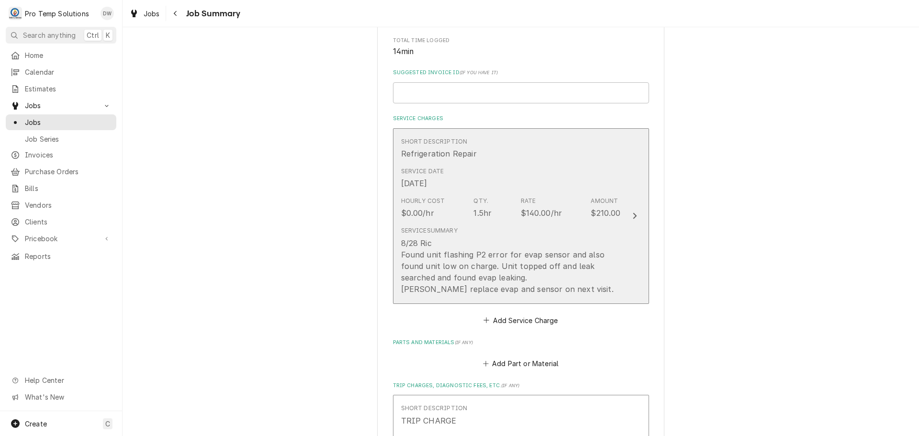
click at [632, 213] on icon "Update Line Item" at bounding box center [634, 216] width 5 height 8
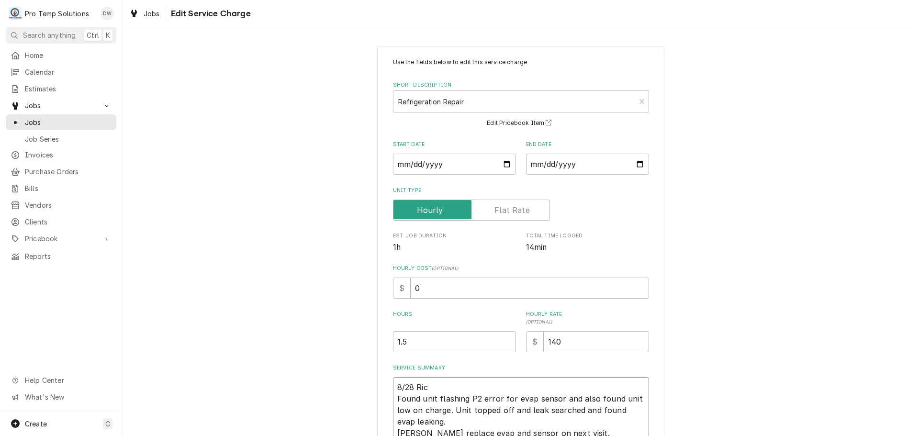
click at [439, 386] on textarea "8/28 Ric Found unit flashing P2 error for evap sensor and also found unit low o…" at bounding box center [521, 410] width 256 height 66
type textarea "x"
type textarea "8/28 Ric Found unit flashing P2 error for evap sensor and also found unit low o…"
type textarea "x"
type textarea "8/28 Ric 2 Found unit flashing P2 error for evap sensor and also found unit low…"
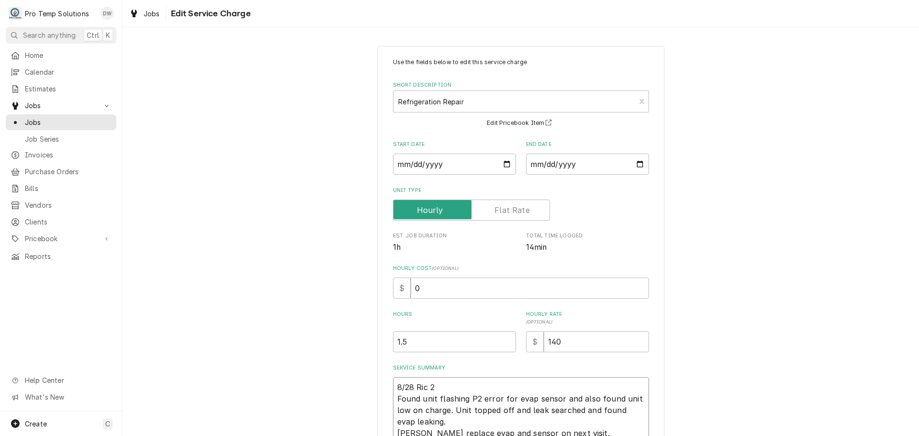
type textarea "x"
type textarea "8/28 Ric 20 Found unit flashing P2 error for evap sensor and also found unit lo…"
type textarea "x"
type textarea "8/28 Ric 205 Found unit flashing P2 error for evap sensor and also found unit l…"
type textarea "x"
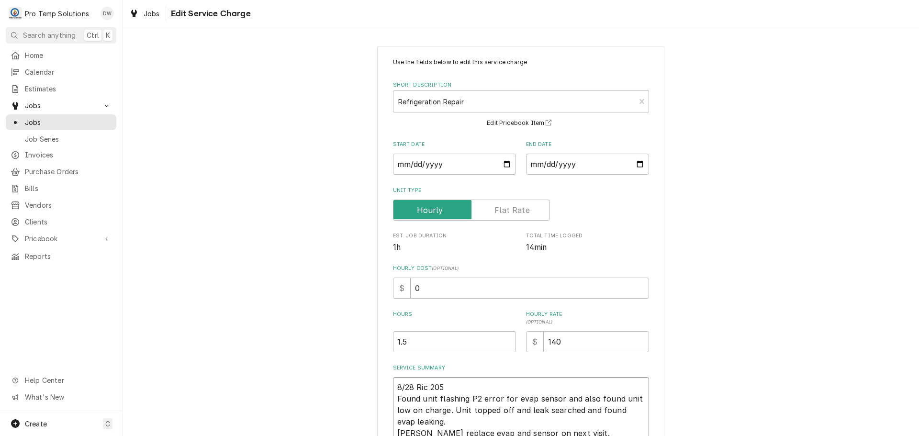
type textarea "8/28 Ric 205- Found unit flashing P2 error for evap sensor and also found unit …"
type textarea "x"
type textarea "8/28 Ric 205-3 Found unit flashing P2 error for evap sensor and also found unit…"
type textarea "x"
type textarea "8/28 Ric 205-35 Found unit flashing P2 error for evap sensor and also found uni…"
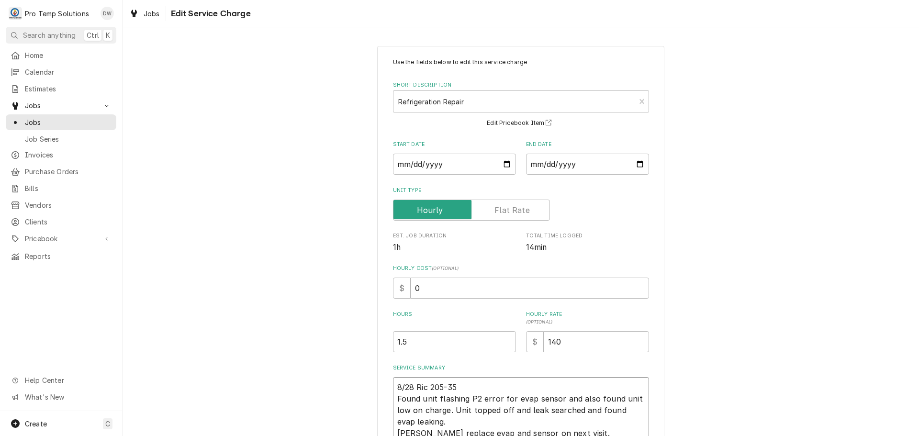
type textarea "x"
type textarea "8/28 Ric 205-355 Found unit flashing P2 error for evap sensor and also found un…"
type textarea "x"
type input "2"
click at [504, 339] on input "2" at bounding box center [454, 341] width 123 height 21
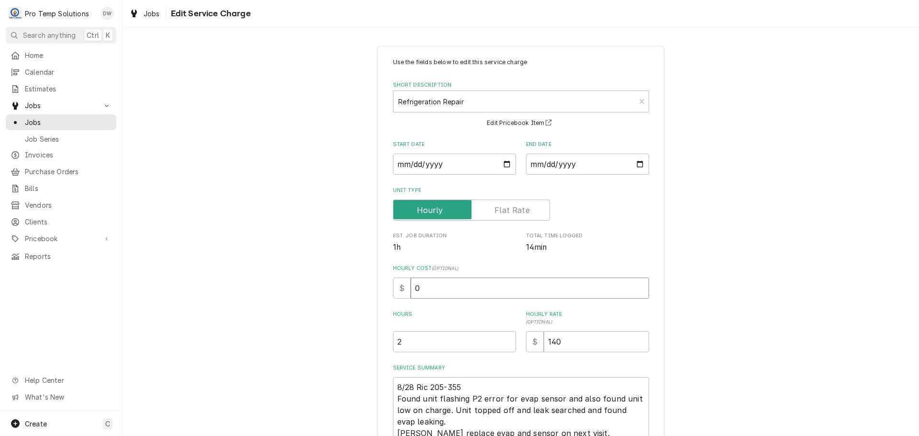
click at [417, 292] on input "0" at bounding box center [530, 288] width 238 height 21
type textarea "x"
type input "1"
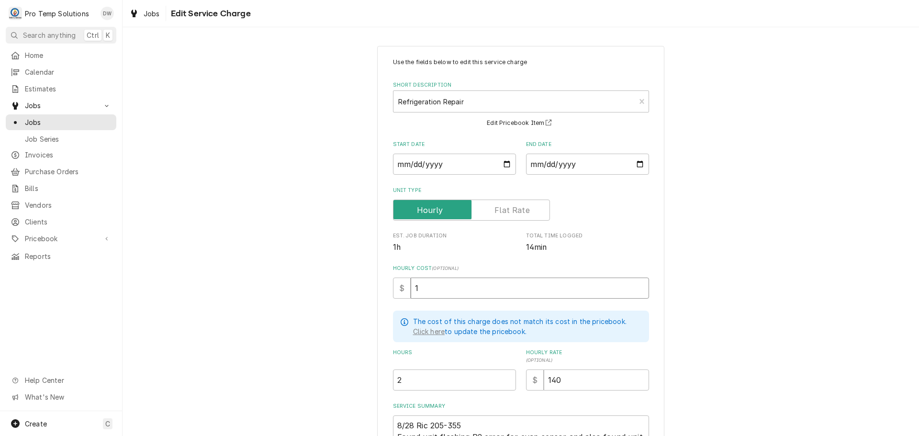
type textarea "x"
type input "18"
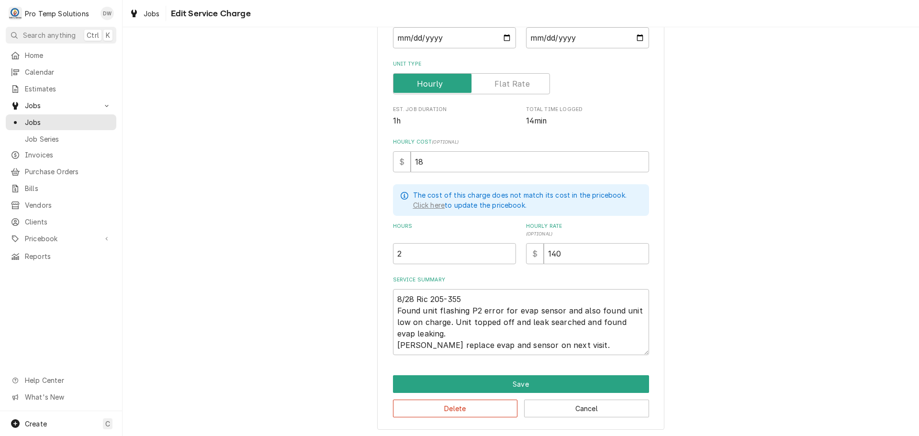
scroll to position [127, 0]
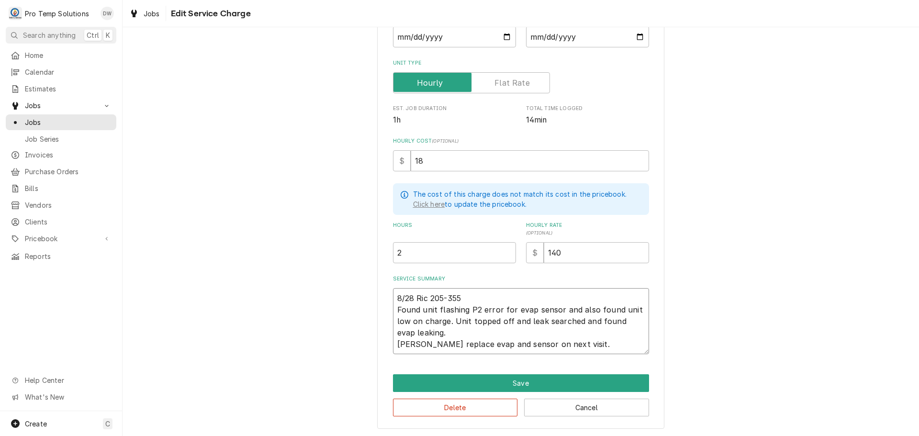
click at [488, 294] on textarea "8/28 Ric 205-355 Found unit flashing P2 error for evap sensor and also found un…" at bounding box center [521, 321] width 256 height 66
type textarea "x"
type textarea "8/28 Ric 205-355 Found unit flashing P2 error for evap sensor and also found un…"
type textarea "x"
type textarea "8/28 Ric 205-355 K Found unit flashing P2 error for evap sensor and also found …"
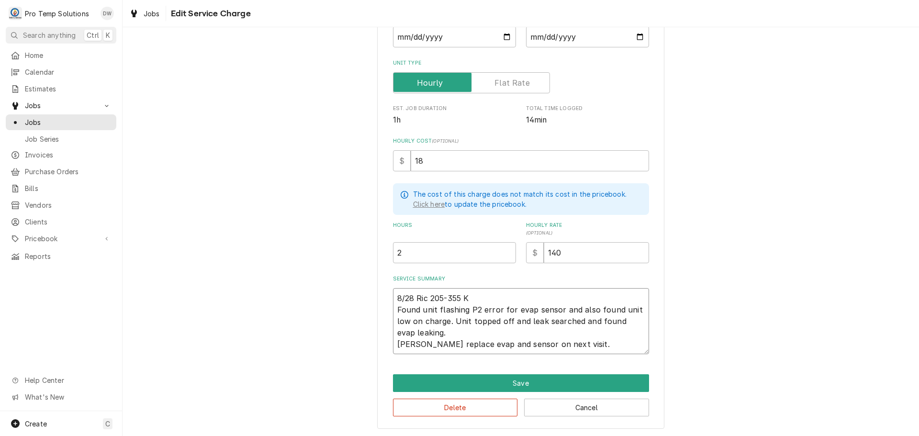
type textarea "x"
type textarea "8/28 Ric 205-355 KO Found unit flashing P2 error for evap sensor and also found…"
type textarea "x"
type textarea "8/28 Ric 205-355 KOT Found unit flashing P2 error for evap sensor and also foun…"
type textarea "x"
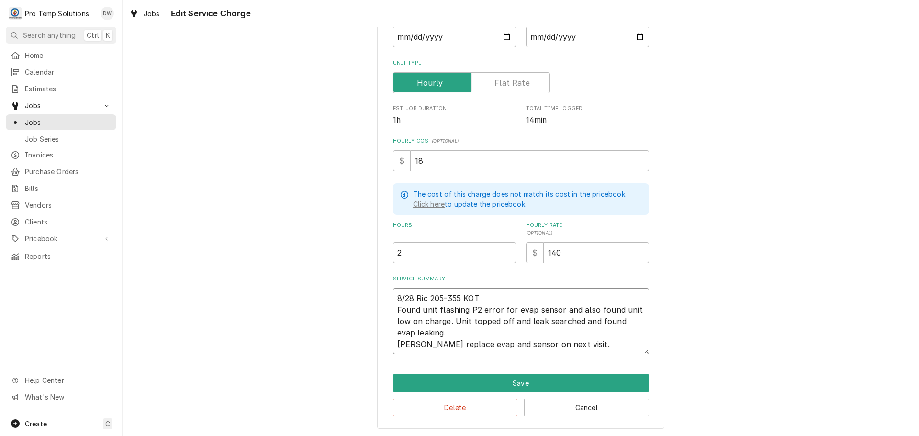
type textarea "8/28 Ric 205-355 KOTY Found unit flashing P2 error for evap sensor and also fou…"
type textarea "x"
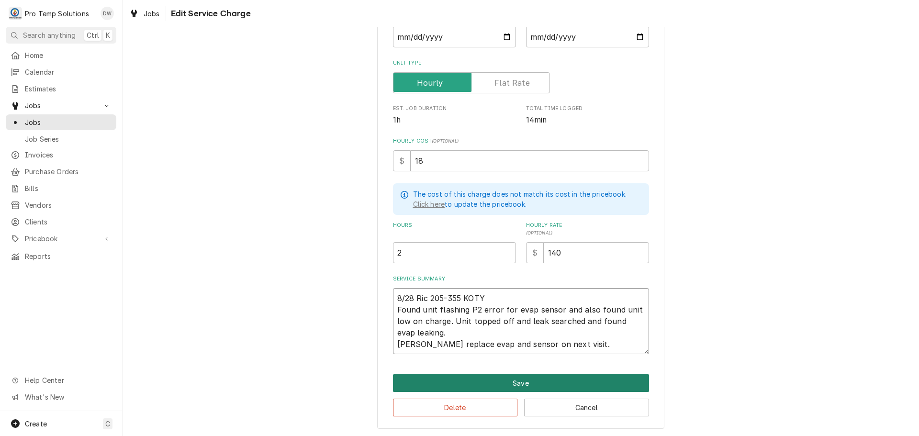
type textarea "8/28 Ric 205-355 KOTY Found unit flashing P2 error for evap sensor and also fou…"
click at [517, 381] on button "Save" at bounding box center [521, 383] width 256 height 18
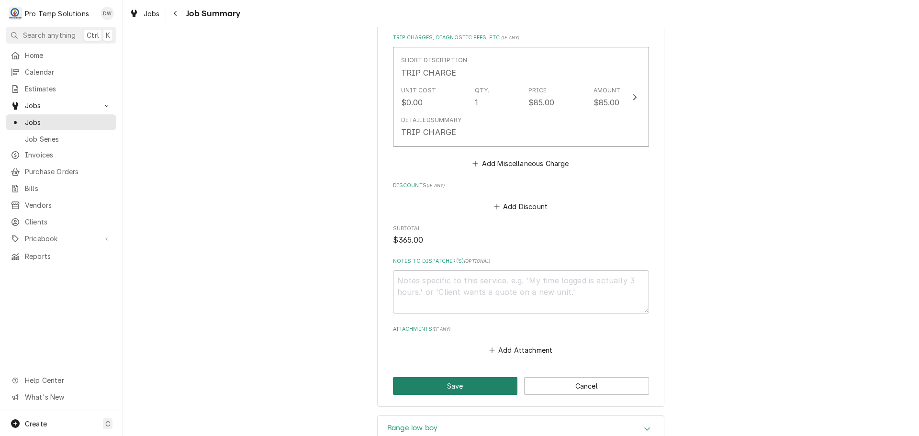
scroll to position [609, 0]
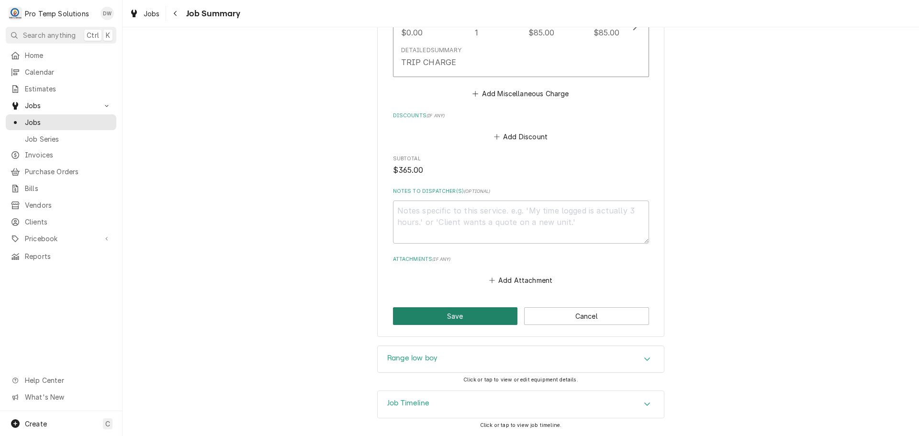
click at [458, 316] on button "Save" at bounding box center [455, 316] width 125 height 18
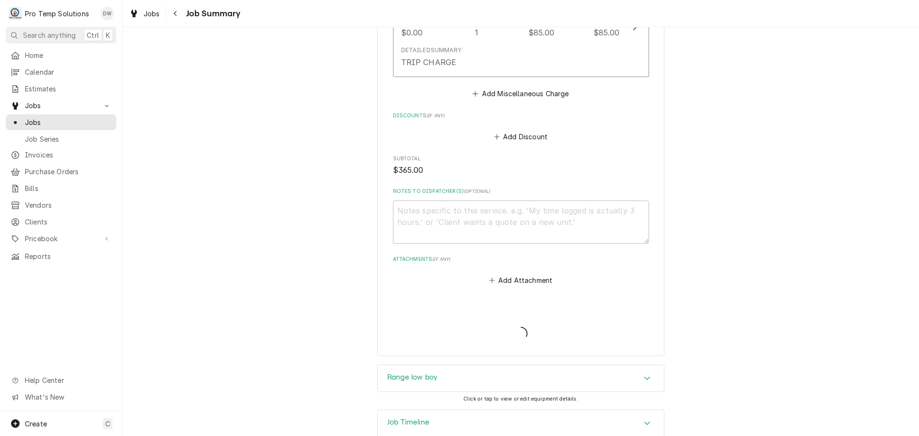
type textarea "x"
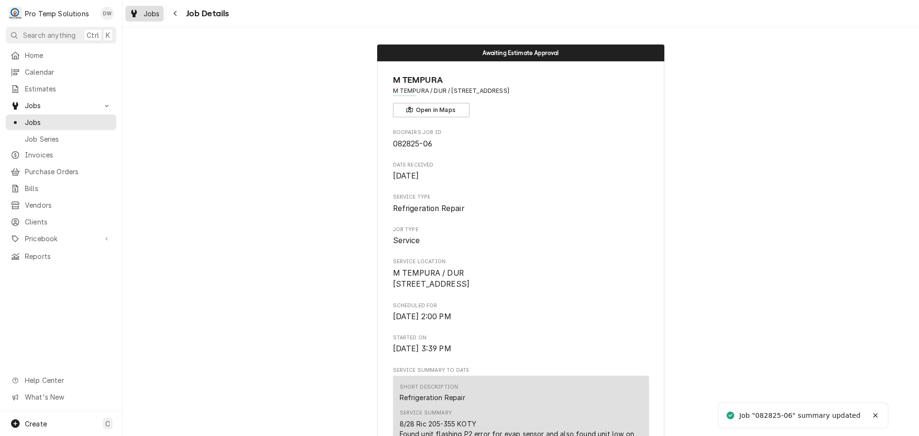
click at [150, 12] on span "Jobs" at bounding box center [152, 14] width 16 height 10
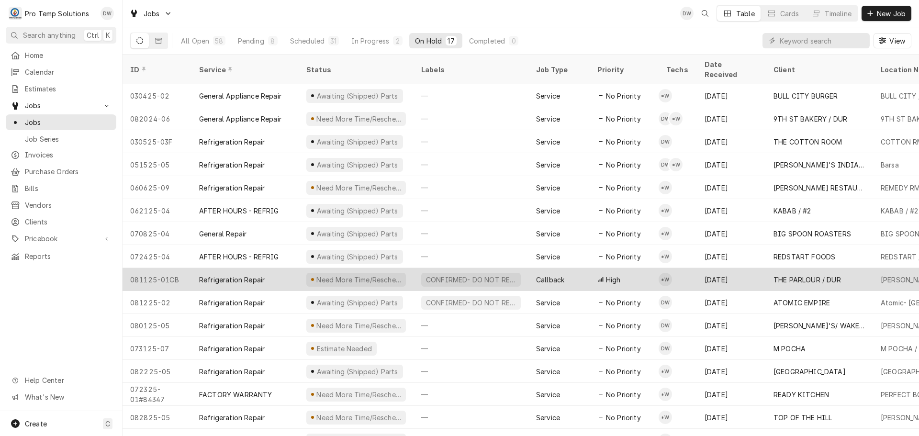
scroll to position [34, 0]
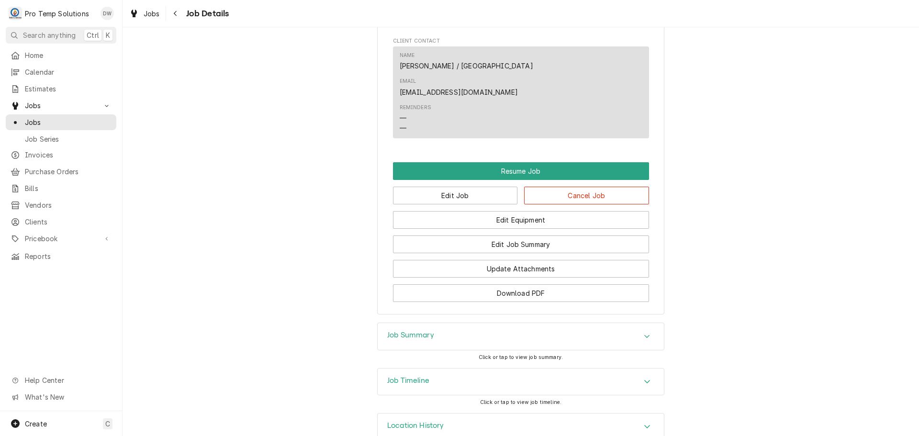
scroll to position [595, 0]
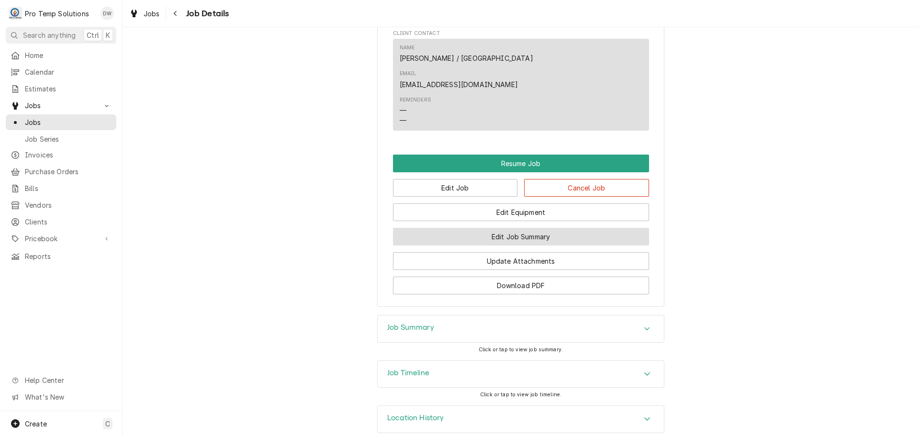
click at [508, 228] on button "Edit Job Summary" at bounding box center [521, 237] width 256 height 18
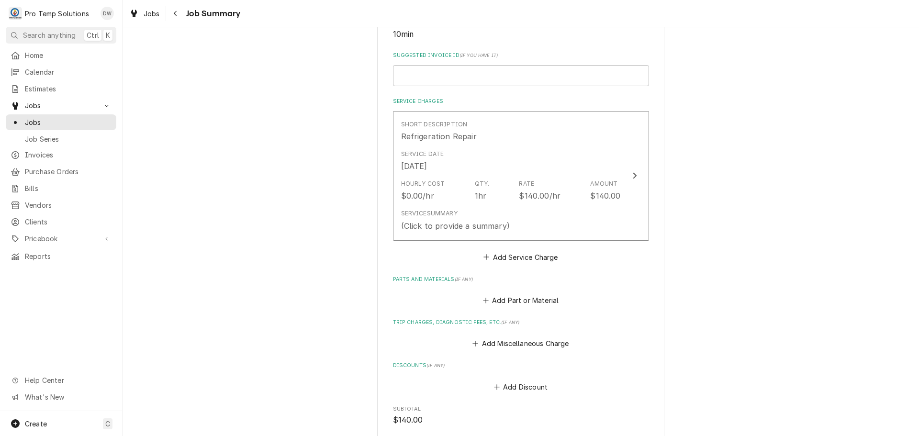
scroll to position [239, 0]
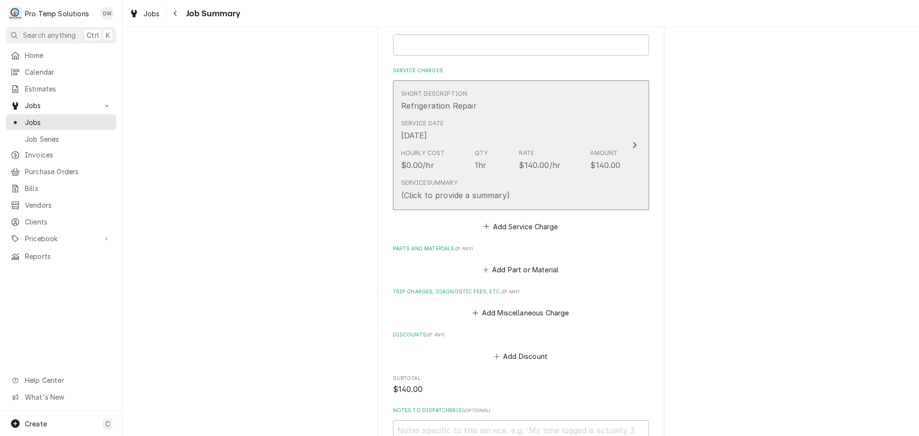
click at [633, 144] on icon "Update Line Item" at bounding box center [634, 145] width 5 height 8
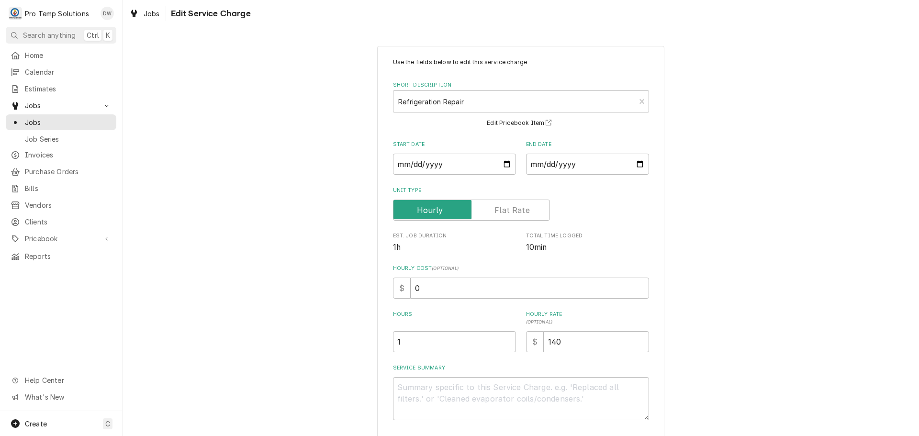
scroll to position [67, 0]
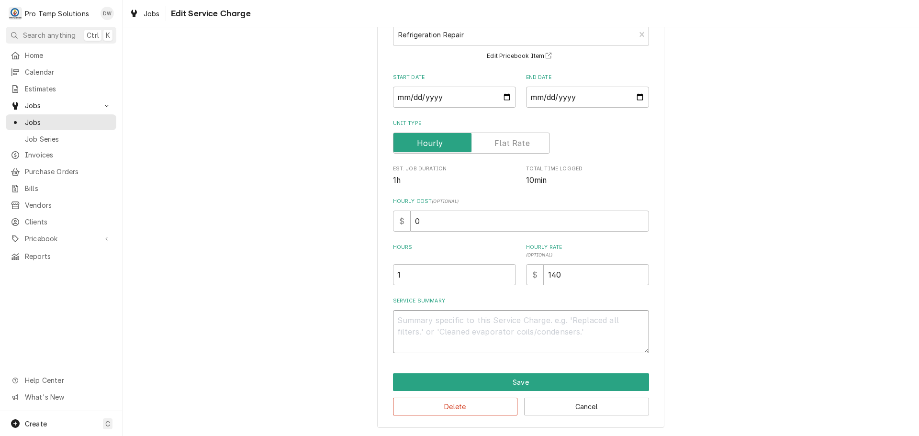
click at [419, 311] on textarea "Service Summary" at bounding box center [521, 331] width 256 height 43
type textarea "x"
type textarea "0"
type textarea "x"
type textarea "08"
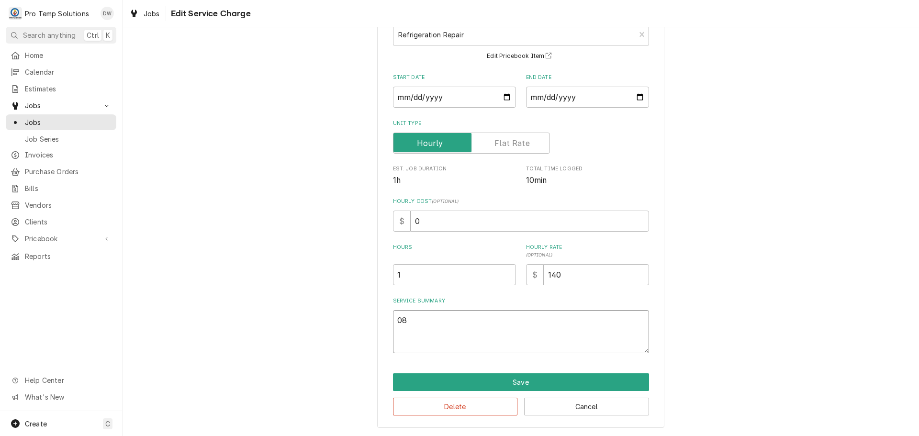
type textarea "x"
type textarea "08/"
type textarea "x"
type textarea "08/2"
type textarea "x"
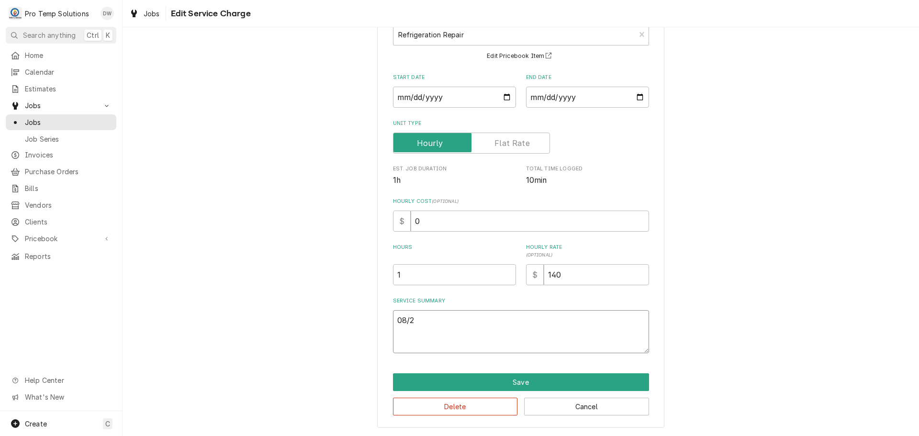
type textarea "08/28"
type textarea "x"
type textarea "08/28"
type textarea "x"
type textarea "08/28 1"
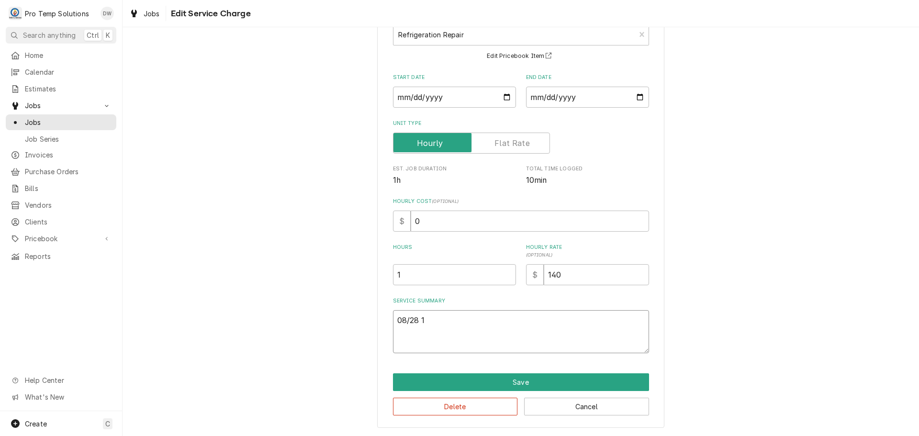
type textarea "x"
type textarea "08/28 13"
type textarea "x"
type textarea "08/28 130"
type textarea "x"
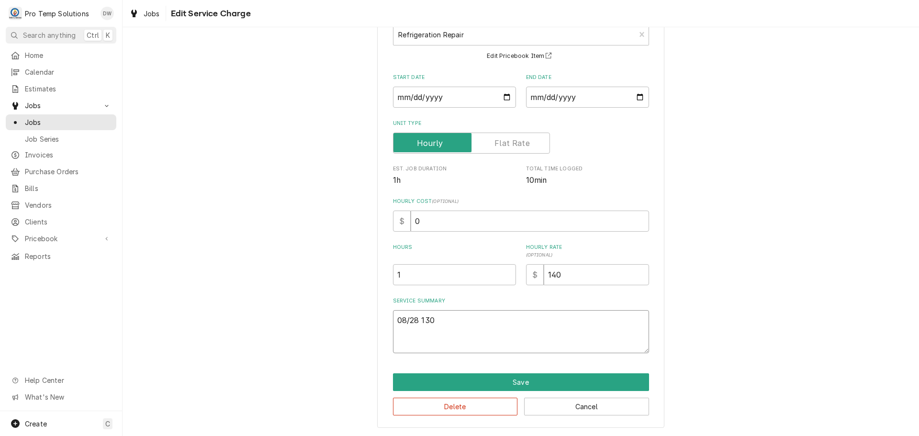
type textarea "08/28 130-"
type textarea "x"
type textarea "08/28 130-2"
type textarea "x"
type textarea "08/28 130-20"
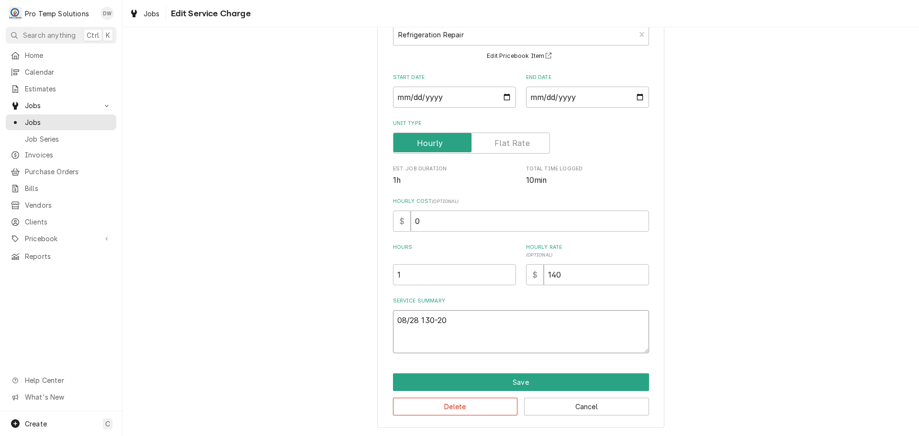
type textarea "x"
type textarea "08/28 130-200"
type textarea "x"
type textarea "08/28 130-200"
type textarea "x"
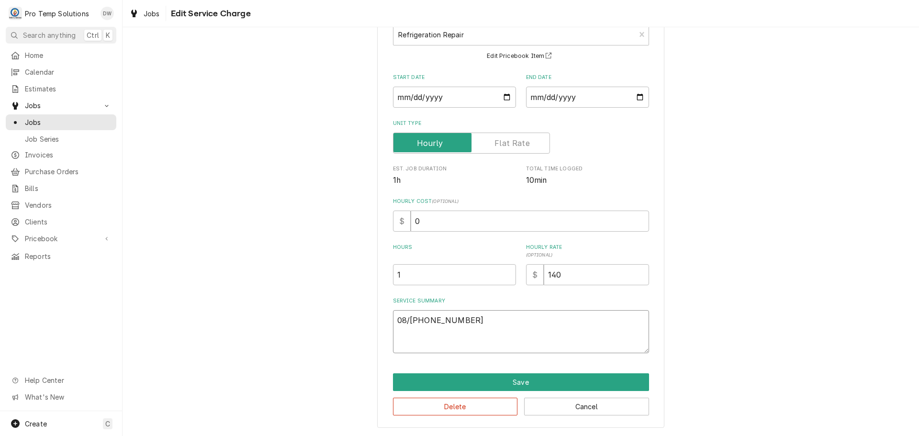
type textarea "08/28 130-200 K"
type textarea "x"
type textarea "08/28 130-200 KE"
type textarea "x"
type textarea "08/28 130-200 KEV"
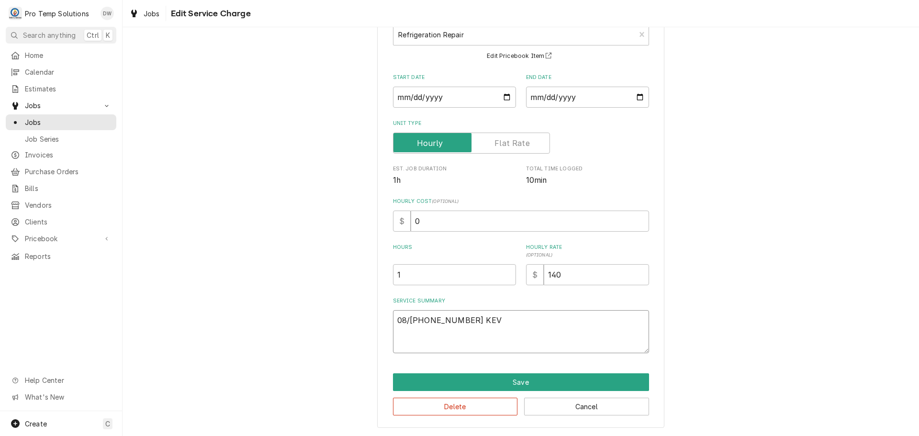
type textarea "x"
type textarea "08/28 130-200 KEVI"
type textarea "x"
type textarea "08/28 130-200 KEV"
type textarea "x"
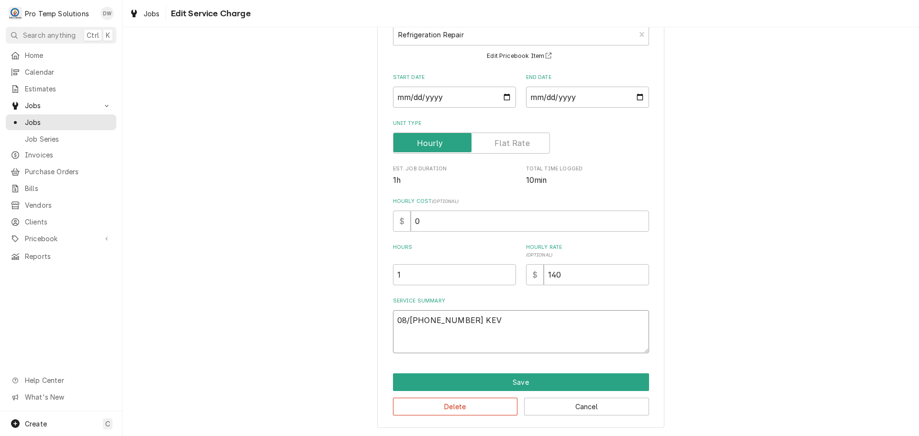
type textarea "08/28 130-200 KE"
type textarea "x"
type textarea "08/28 130-200 K"
type textarea "x"
type textarea "08/28 130-200 KO"
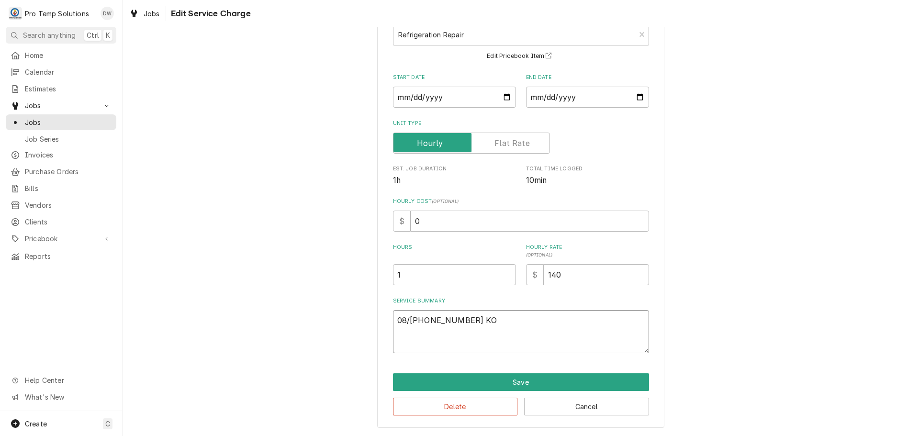
type textarea "x"
type textarea "08/28 130-200 KOT"
type textarea "x"
type textarea "08/28 130-200 KOTY"
type textarea "x"
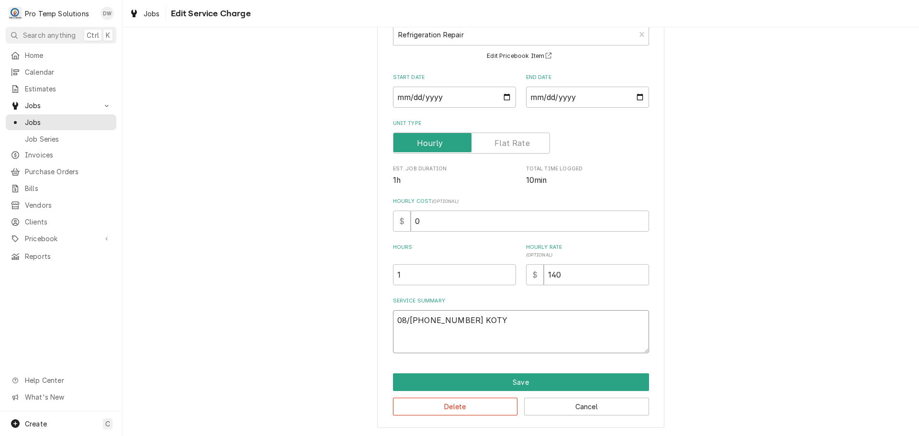
type textarea "08/28 130-200 KOTY"
click at [417, 322] on textarea "08/28 130-200 KOTY" at bounding box center [521, 331] width 256 height 43
type textarea "x"
type textarea "08/28 B130-200 KOTY"
type textarea "x"
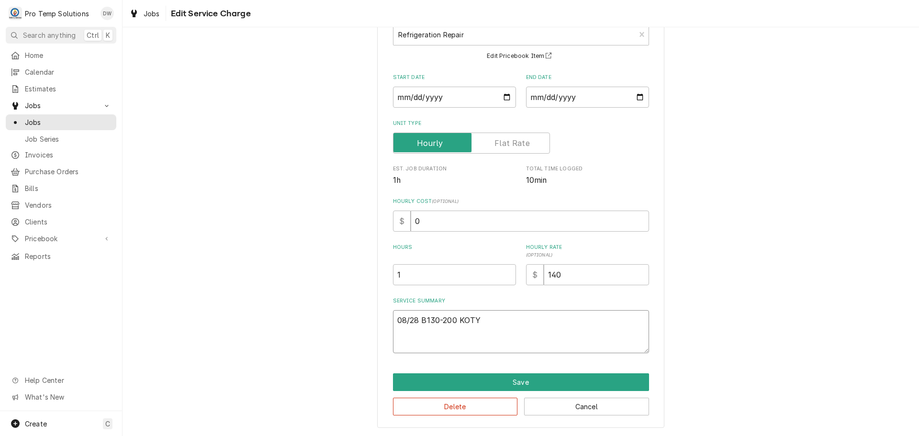
type textarea "08/28 BA130-200 KOTY"
type textarea "x"
type textarea "08/28 BAR130-200 KOTY"
type textarea "x"
type textarea "08/28 BAR 130-200 KOTY"
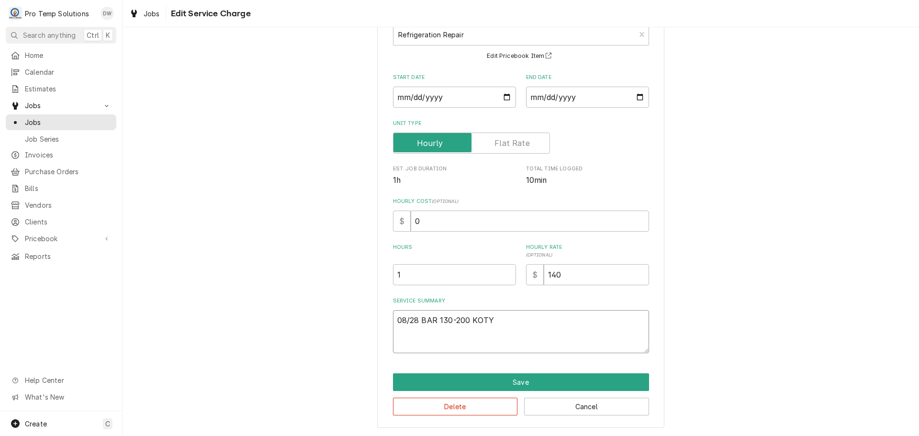
type textarea "x"
type textarea "08/28 BAR R130-200 KOTY"
type textarea "x"
type textarea "08/28 BAR RI130-200 KOTY"
type textarea "x"
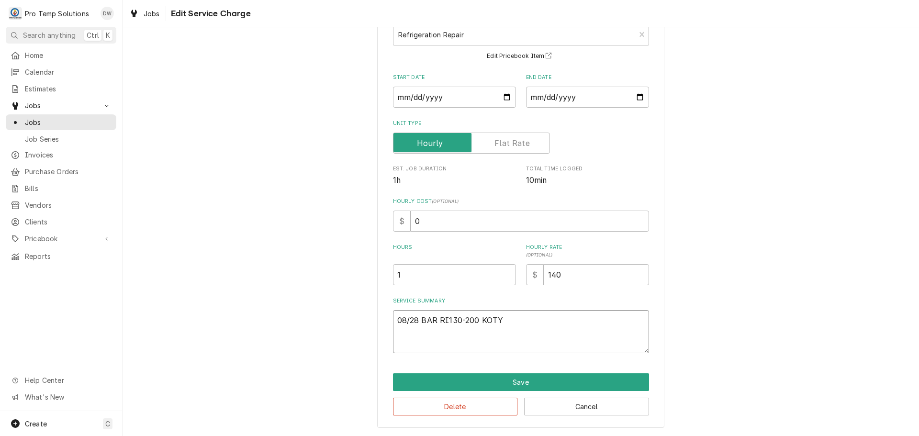
type textarea "08/28 BAR RIC130-200 KOTY"
type textarea "x"
type textarea "08/28 BAR RIC 130-200 KOTY"
click at [520, 322] on textarea "08/28 BAR RIC 130-200 KOTY" at bounding box center [521, 331] width 256 height 43
type textarea "x"
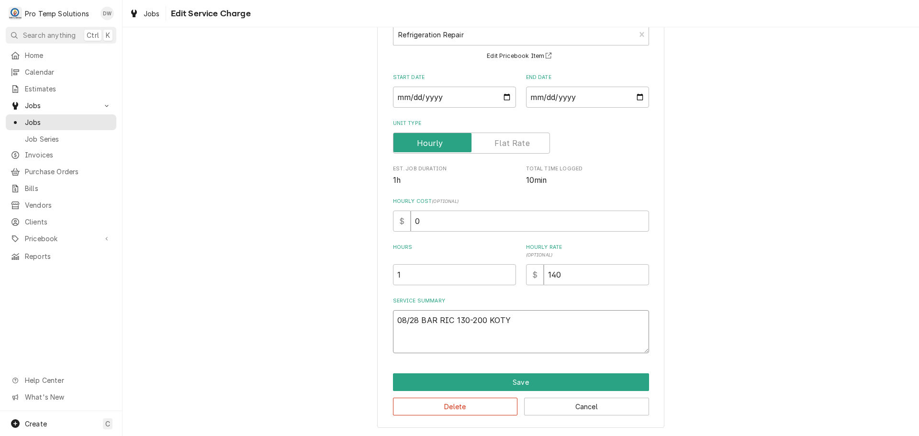
type textarea "08/28 BAR RIC 130-200 KOTY"
type textarea "x"
type textarea "08/28 BAR RIC 130-200 KOTY N"
type textarea "x"
type textarea "08/28 BAR RIC 130-200 KOTY NE"
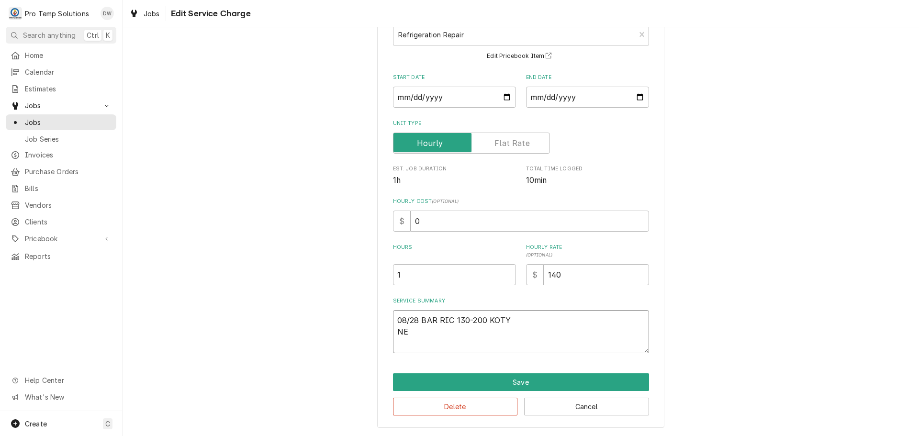
type textarea "x"
type textarea "08/28 BAR RIC 130-200 KOTY NEE"
type textarea "x"
type textarea "08/28 BAR RIC 130-200 KOTY NEED"
type textarea "x"
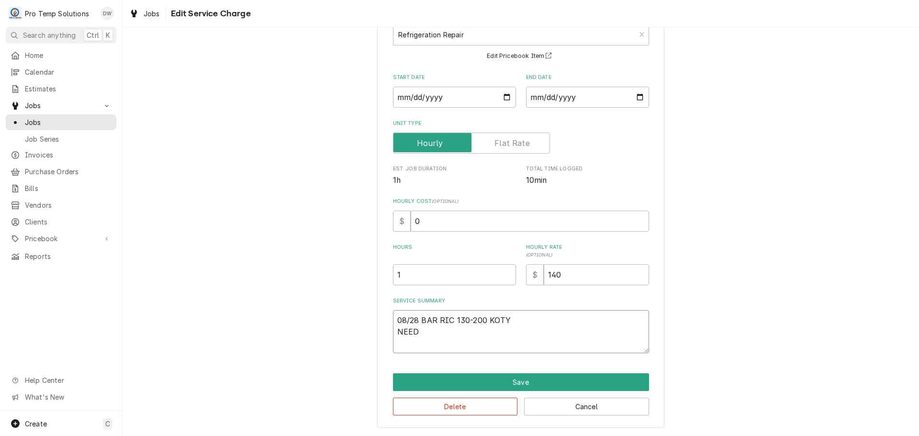
type textarea "08/28 BAR RIC 130-200 KOTY NEED"
type textarea "x"
type textarea "08/28 BAR RIC 130-200 KOTY NEED T"
type textarea "x"
type textarea "08/28 BAR RIC 130-200 KOTY NEED TO"
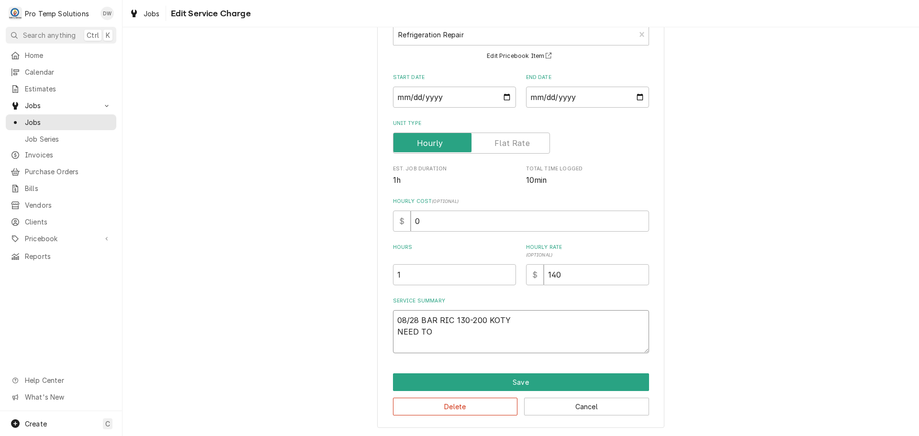
type textarea "x"
type textarea "08/28 BAR RIC 130-200 KOTY NEED TO"
type textarea "x"
type textarea "08/28 BAR RIC 130-200 KOTY NEED TO R"
type textarea "x"
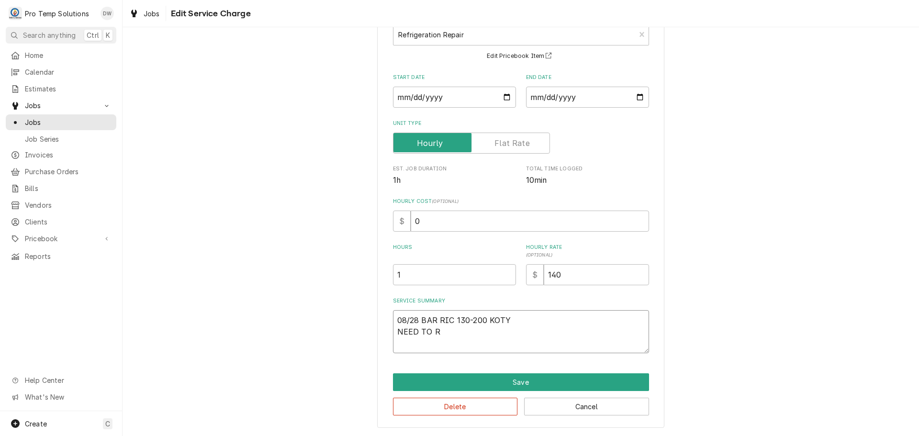
type textarea "08/28 BAR RIC 130-200 KOTY NEED TO RE"
type textarea "x"
type textarea "08/28 BAR RIC 130-200 KOTY NEED TO R"
type textarea "x"
type textarea "08/28 BAR RIC 130-200 KOTY NEED TO RS"
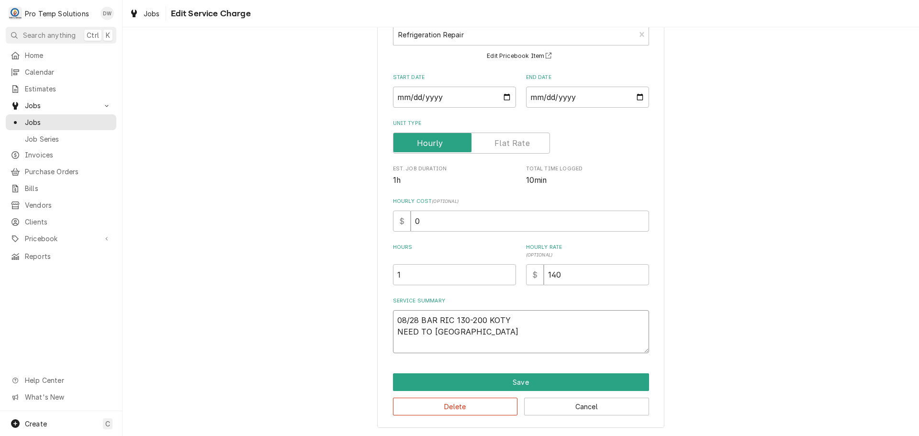
type textarea "x"
type textarea "08/28 BAR RIC 130-200 KOTY NEED TO RSC"
type textarea "x"
type textarea "08/28 BAR RIC 130-200 KOTY NEED TO RSCH"
type textarea "x"
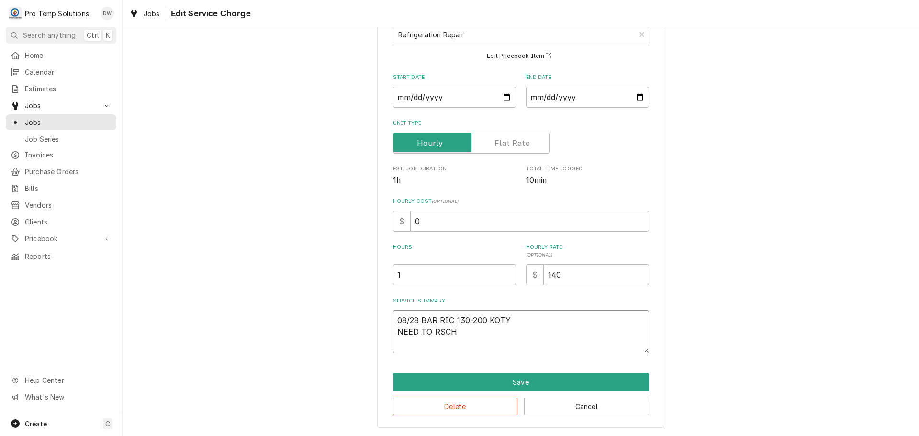
type textarea "08/28 BAR RIC 130-200 KOTY NEED TO RSCHE"
type textarea "x"
type textarea "08/28 BAR RIC 130-200 KOTY NEED TO RSCHED"
type textarea "x"
type textarea "08/28 BAR RIC 130-200 KOTY NEED TO RSCHEDU"
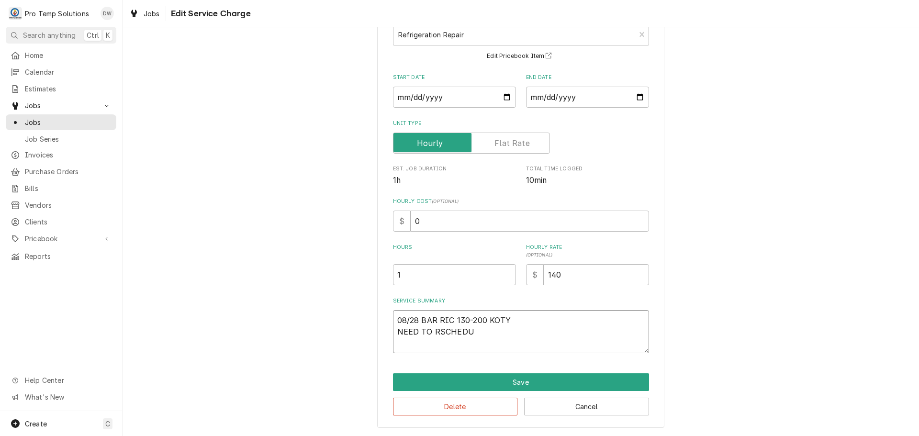
type textarea "x"
type textarea "08/28 BAR RIC 130-200 KOTY NEED TO RSCHEDUL"
type textarea "x"
type textarea "08/28 BAR RIC 130-200 KOTY NEED TO RSCHEDULE"
type textarea "x"
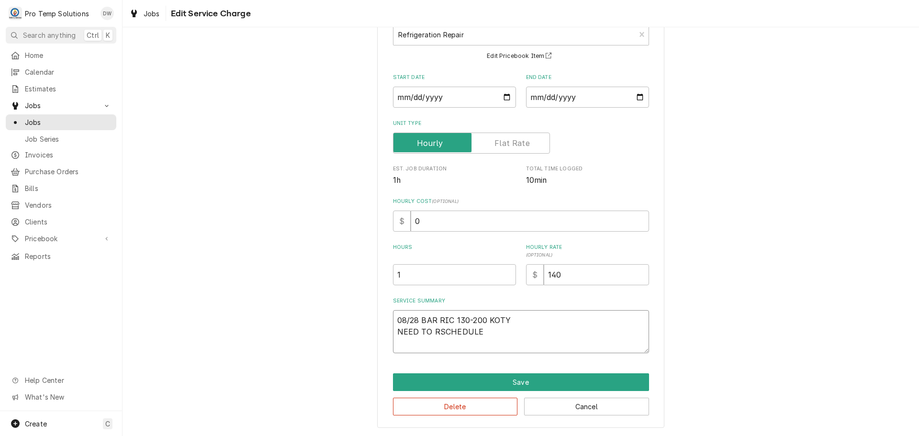
type textarea "08/28 BAR RIC 130-200 KOTY NEED TO RSCHEDULE"
click at [413, 331] on textarea "08/28 BAR RIC 130-200 KOTY NEED TO RSCHEDULE" at bounding box center [521, 331] width 256 height 43
type textarea "x"
type textarea "08/28 BAR RIC 130-200 KOTY NEEDE TO RSCHEDULE"
type textarea "x"
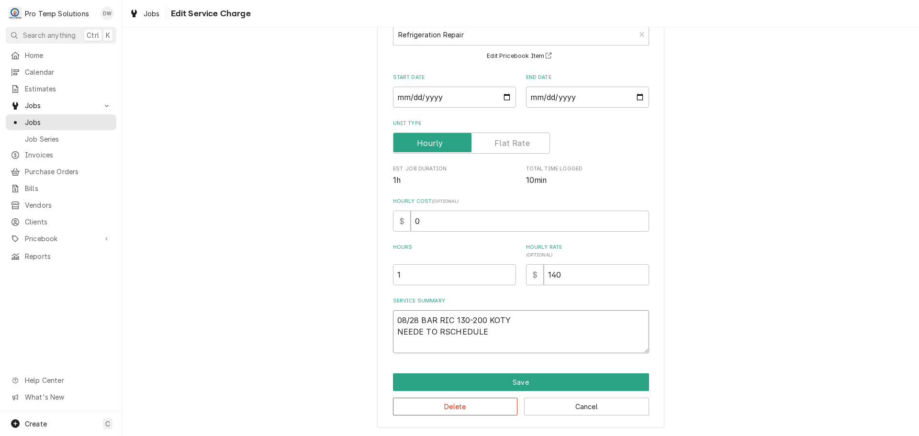
type textarea "08/28 BAR RIC 130-200 KOTY NEEDED TO RSCHEDULE"
type textarea "x"
type textarea "08/28 BAR RIC 130-200 KOTY NEEDED TO RSCHEDULE"
type textarea "x"
type textarea "08/28 BAR RIC 130-200 KOTY NEEDED TO RSCHEDULE"
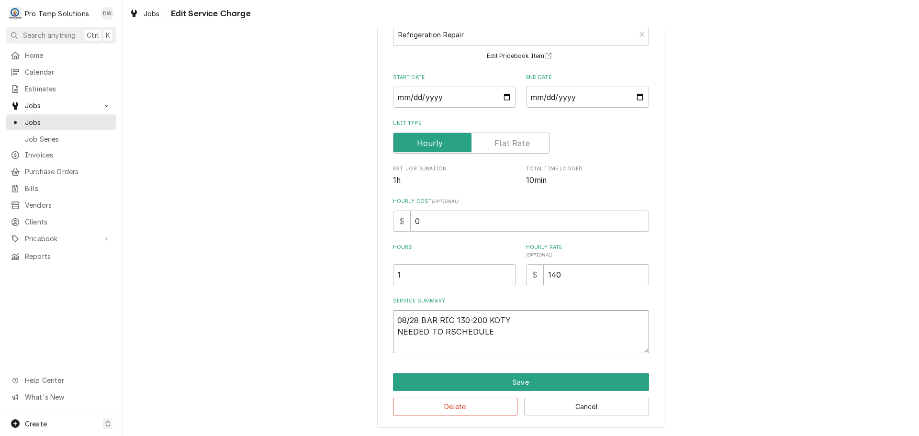
click at [503, 331] on textarea "08/28 BAR RIC 130-200 KOTY NEEDED TO RSCHEDULE" at bounding box center [521, 331] width 256 height 43
type textarea "x"
type textarea "08/28 BAR RIC 130-200 KOTY NEEDED TO RSCHEDULE R"
type textarea "x"
type textarea "08/28 BAR RIC 130-200 KOTY NEEDED TO RSCHEDULE R/"
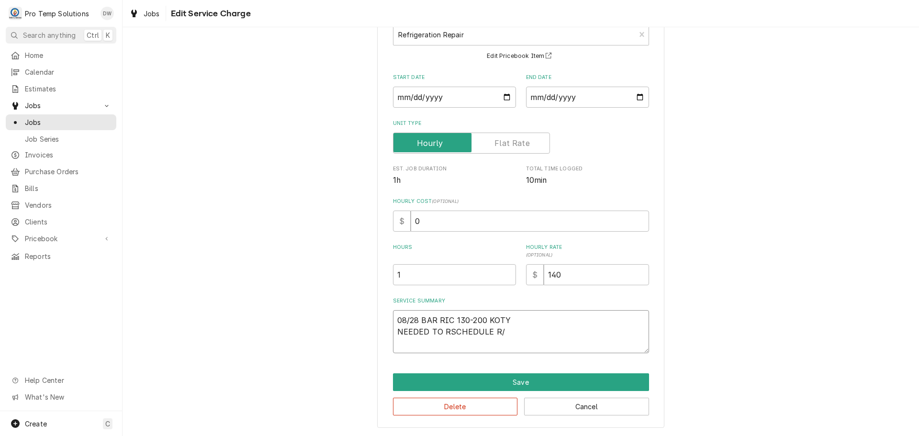
type textarea "x"
type textarea "08/28 BAR RIC 130-200 KOTY NEEDED TO RSCHEDULE R/T"
type textarea "x"
type textarea "08/28 BAR RIC 130-200 KOTY NEEDED TO RSCHEDULE R/T"
type textarea "x"
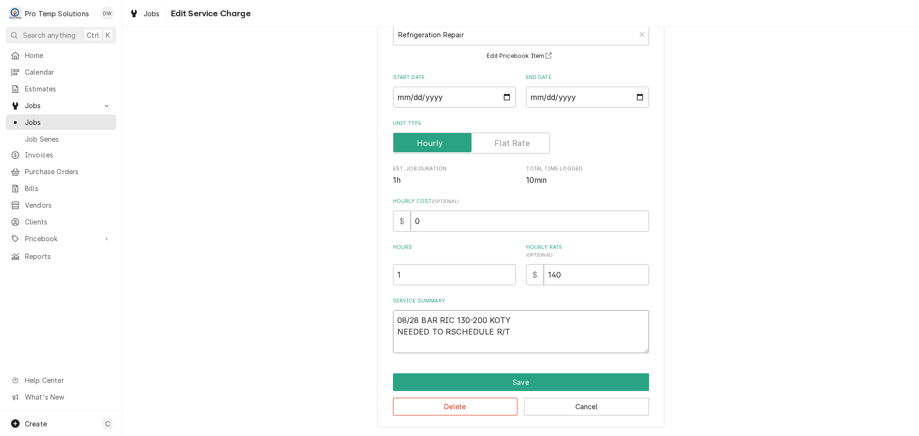
type textarea "08/28 BAR RIC 130-200 KOTY NEEDED TO RSCHEDULE R/T N"
type textarea "x"
type textarea "08/28 BAR RIC 130-200 KOTY NEEDED TO RSCHEDULE R/T NO"
type textarea "x"
type textarea "08/28 BAR RIC 130-200 KOTY NEEDED TO RSCHEDULE R/T NO"
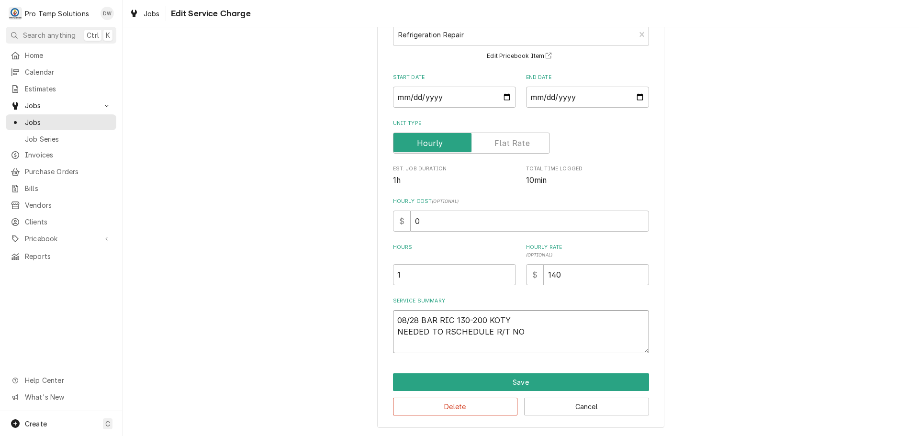
type textarea "x"
type textarea "08/28 BAR RIC 130-200 KOTY NEEDED TO RSCHEDULE R/T NO O"
type textarea "x"
type textarea "08/28 BAR RIC 130-200 KOTY NEEDED TO RSCHEDULE R/T NO ON"
type textarea "x"
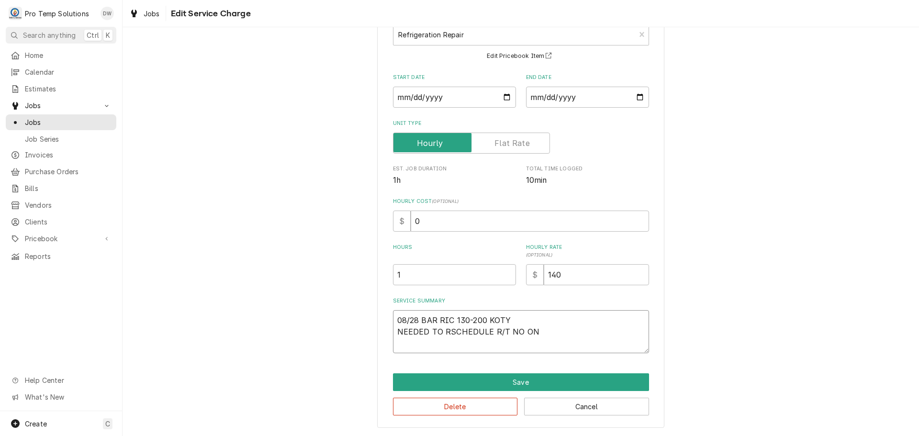
type textarea "08/28 BAR RIC 130-200 KOTY NEEDED TO RSCHEDULE R/T NO ONE"
type textarea "x"
type textarea "08/28 BAR RIC 130-200 KOTY NEEDED TO RSCHEDULE R/T NO ONE"
type textarea "x"
type textarea "08/28 BAR RIC 130-200 KOTY NEEDED TO RSCHEDULE R/T NO ONE T"
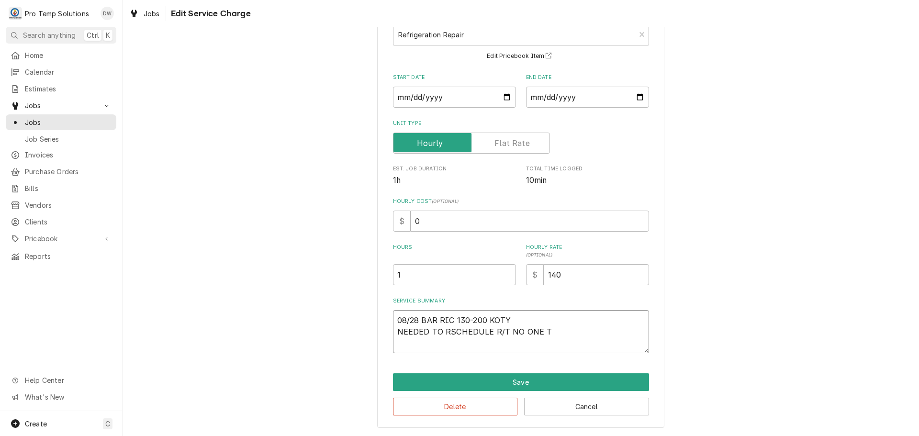
type textarea "x"
type textarea "08/28 BAR RIC 130-200 KOTY NEEDED TO RSCHEDULE R/T NO ONE TH"
type textarea "x"
type textarea "08/28 BAR RIC 130-200 KOTY NEEDED TO RSCHEDULE R/T NO ONE THE"
type textarea "x"
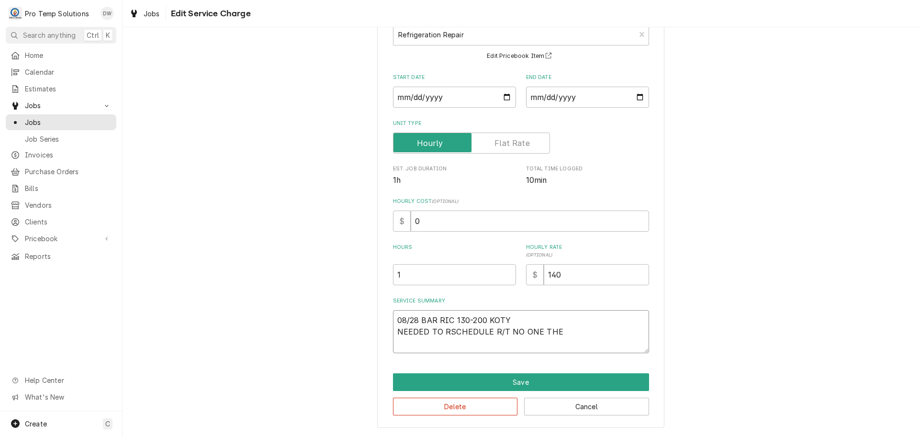
type textarea "08/28 BAR RIC 130-200 KOTY NEEDED TO RSCHEDULE R/T NO ONE THER"
type textarea "x"
type textarea "08/28 BAR RIC 130-200 KOTY NEEDED TO RSCHEDULE R/T NO ONE THERE"
type textarea "x"
type input "0.5"
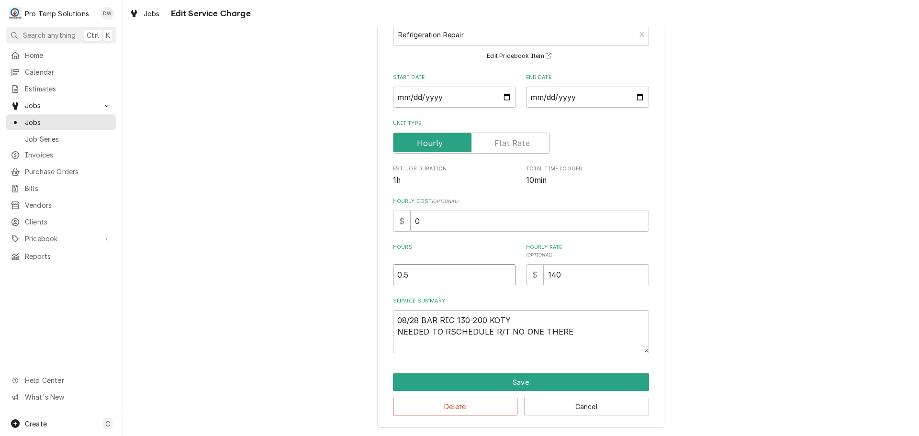
click at [505, 278] on input "0.5" at bounding box center [454, 274] width 123 height 21
click at [424, 226] on input "0" at bounding box center [530, 221] width 238 height 21
type textarea "x"
type input "1"
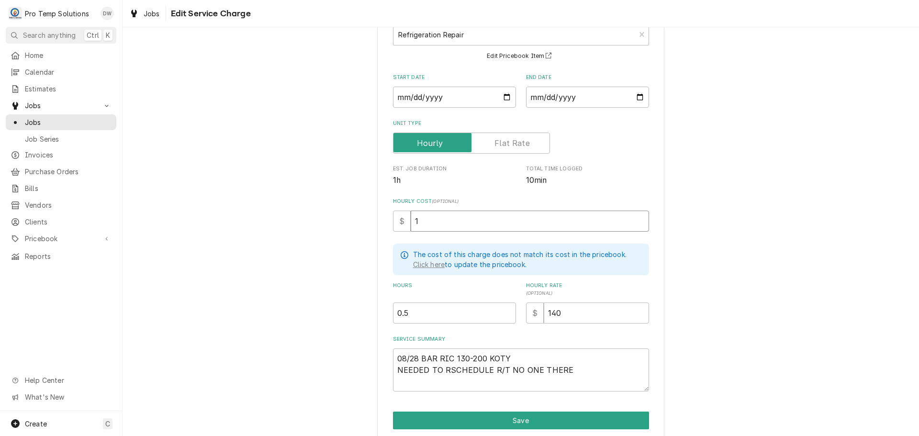
type textarea "x"
type input "18"
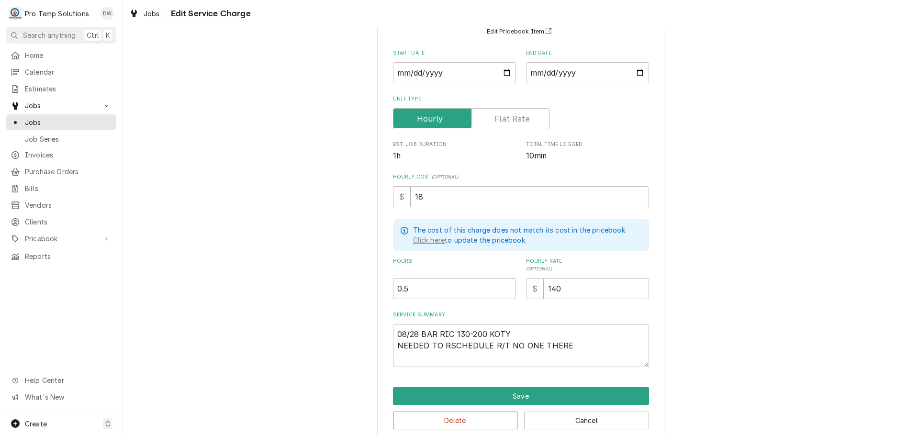
scroll to position [104, 0]
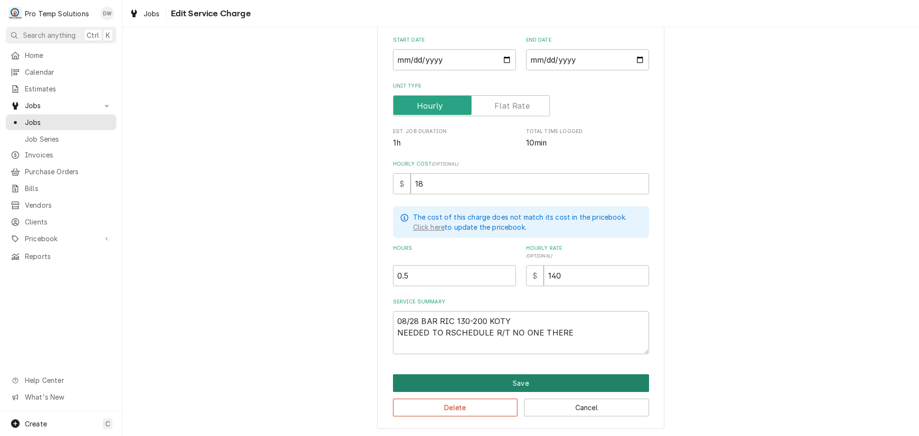
click at [521, 381] on button "Save" at bounding box center [521, 383] width 256 height 18
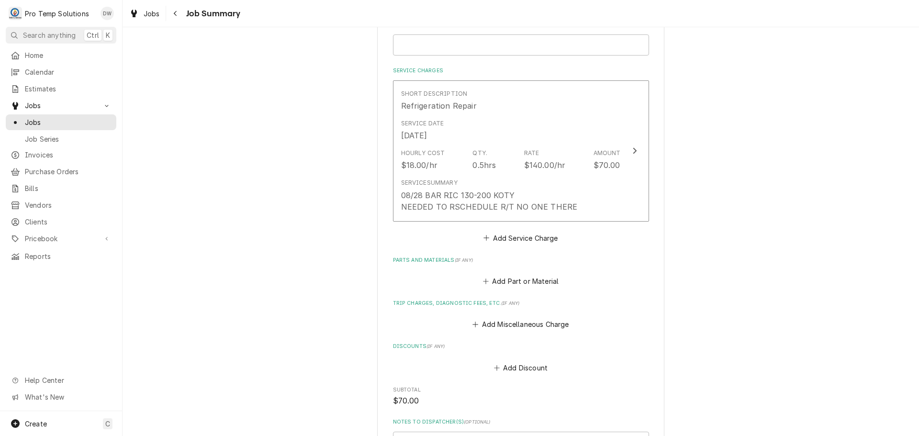
scroll to position [425, 0]
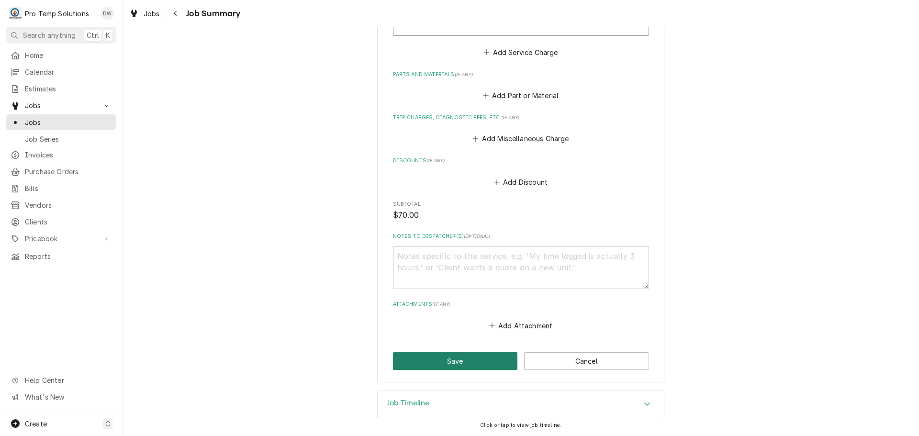
click at [444, 367] on button "Save" at bounding box center [455, 361] width 125 height 18
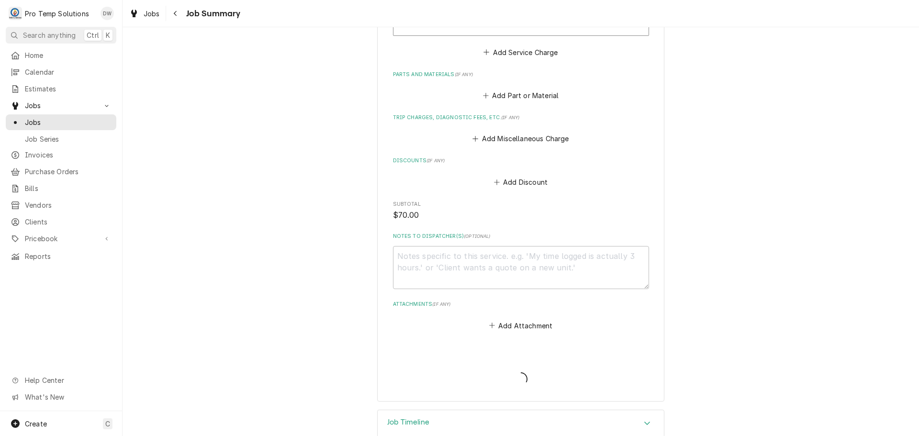
type textarea "x"
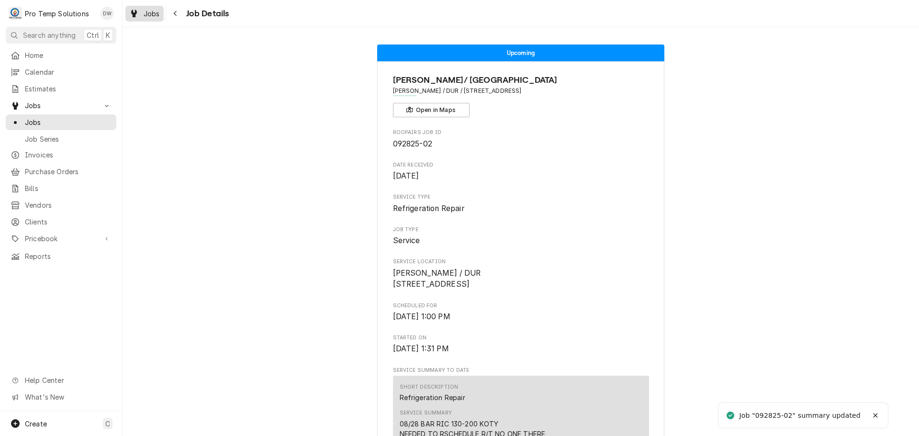
click at [151, 12] on span "Jobs" at bounding box center [152, 14] width 16 height 10
